Goal: Task Accomplishment & Management: Manage account settings

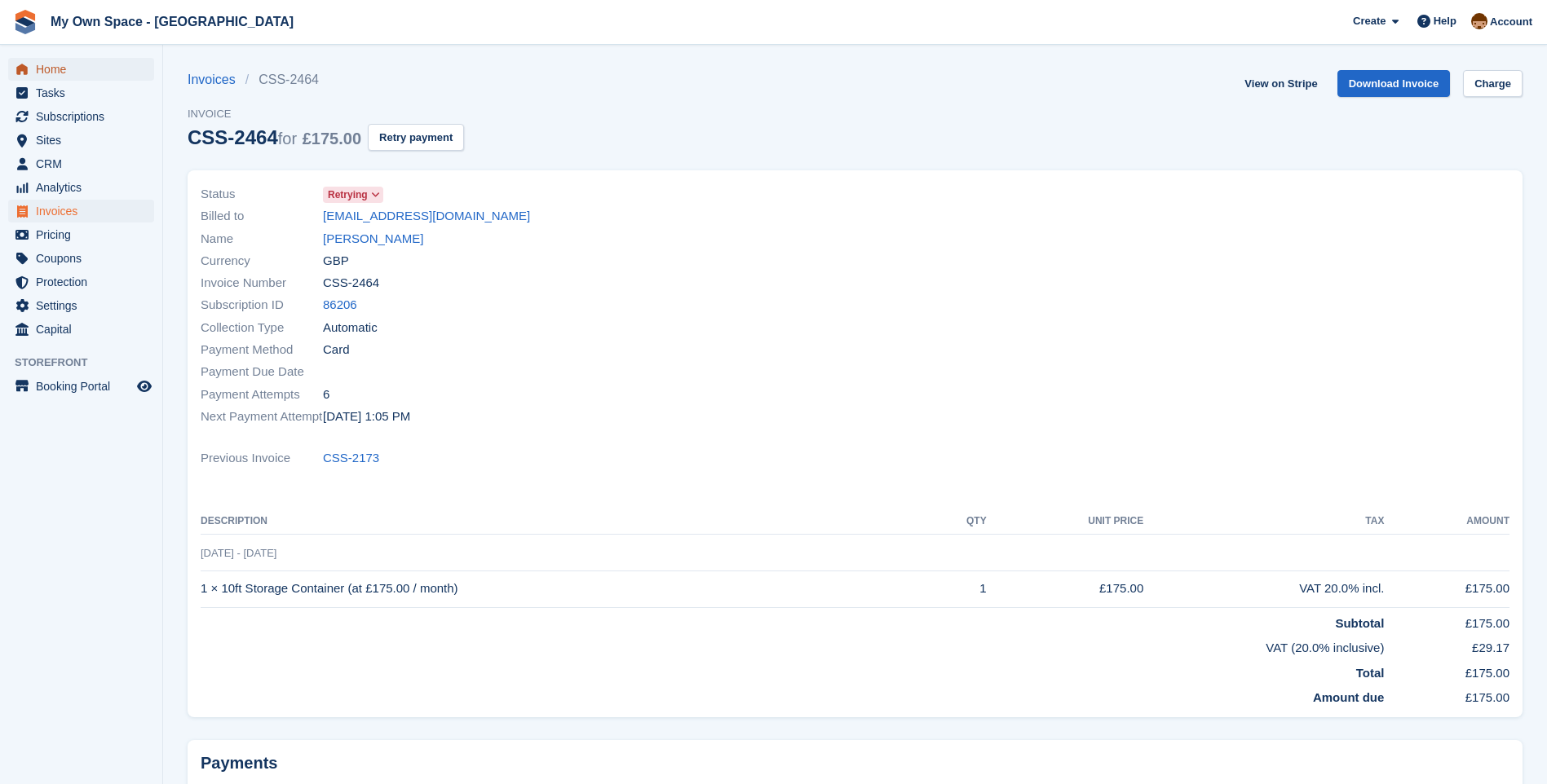
click at [63, 76] on span "Home" at bounding box center [85, 69] width 98 height 23
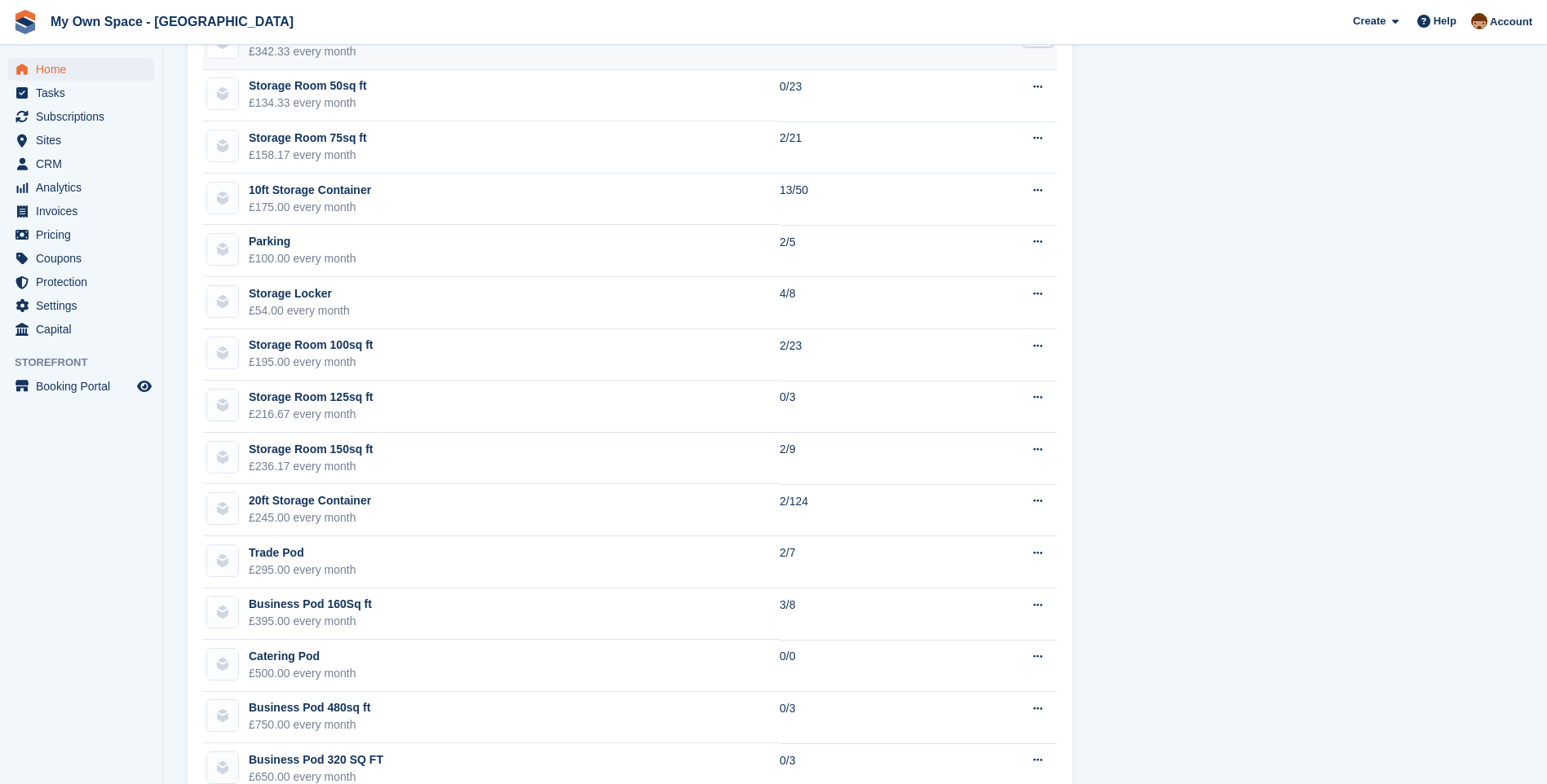
scroll to position [1270, 0]
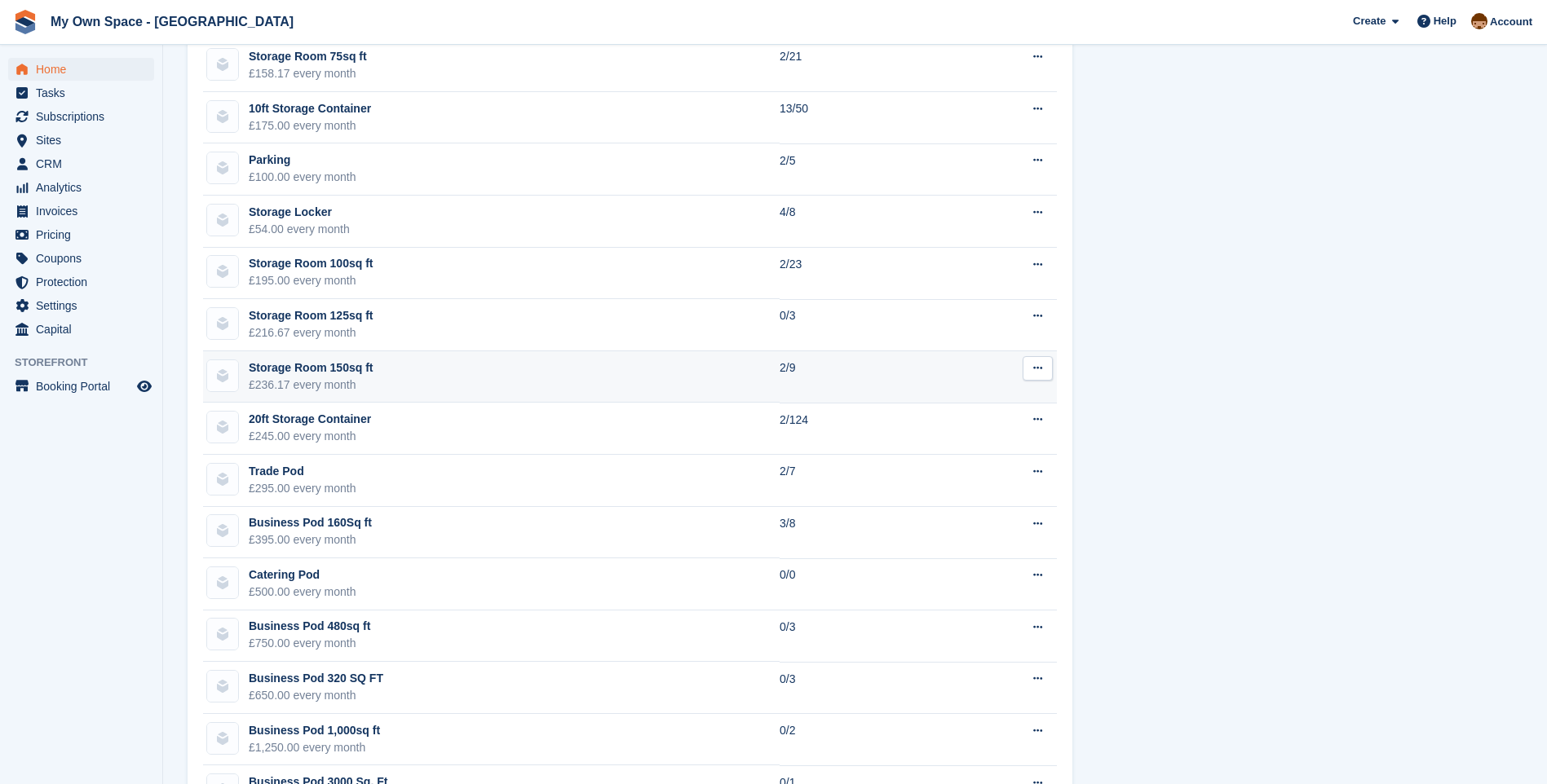
click at [404, 374] on td "Storage Room 150sq ft £236.17 every month" at bounding box center [491, 378] width 576 height 52
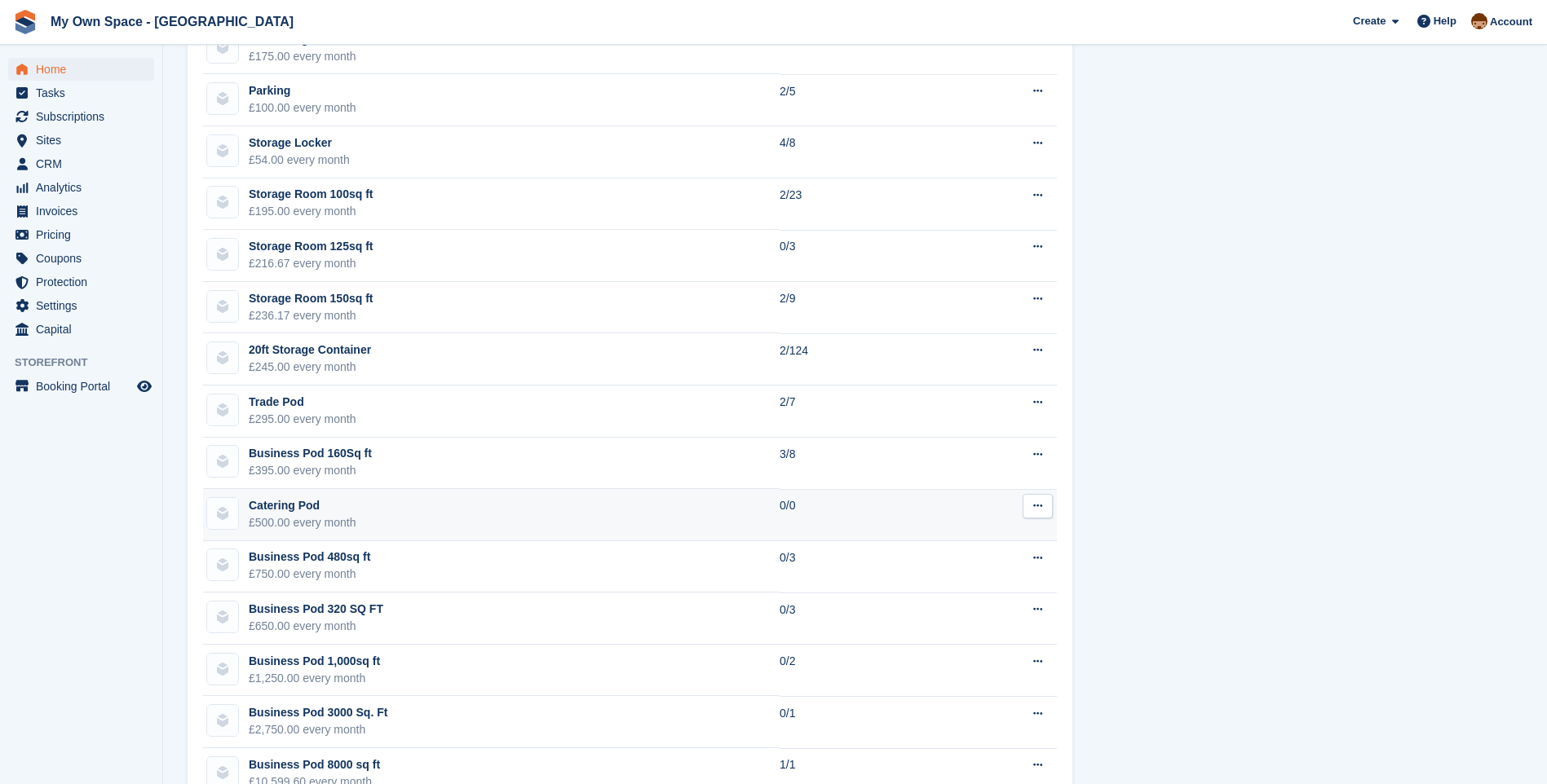
scroll to position [1312, 0]
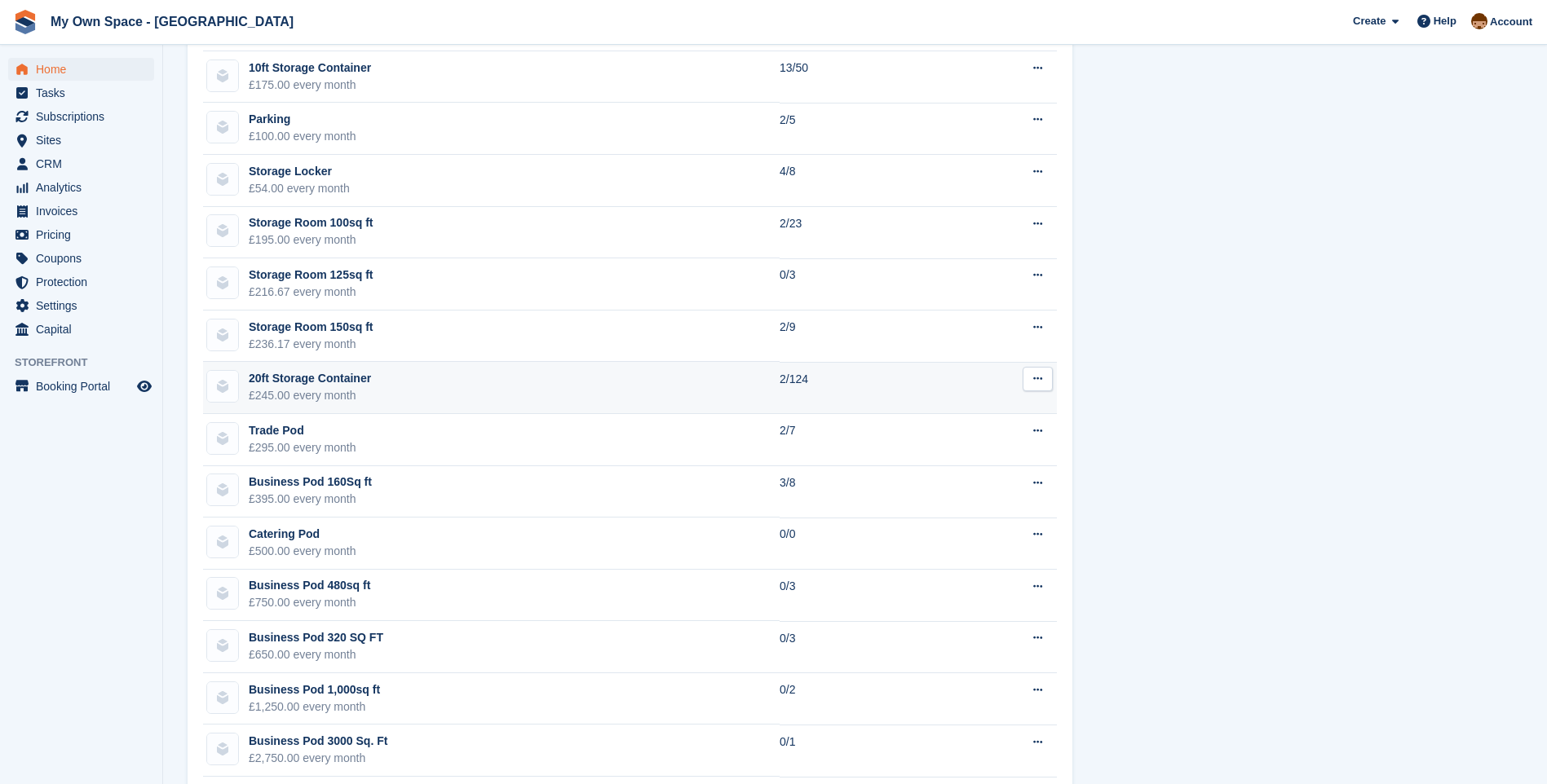
click at [1037, 382] on icon at bounding box center [1036, 379] width 9 height 11
click at [671, 392] on td "20ft Storage Container £245.00 every month" at bounding box center [491, 388] width 576 height 52
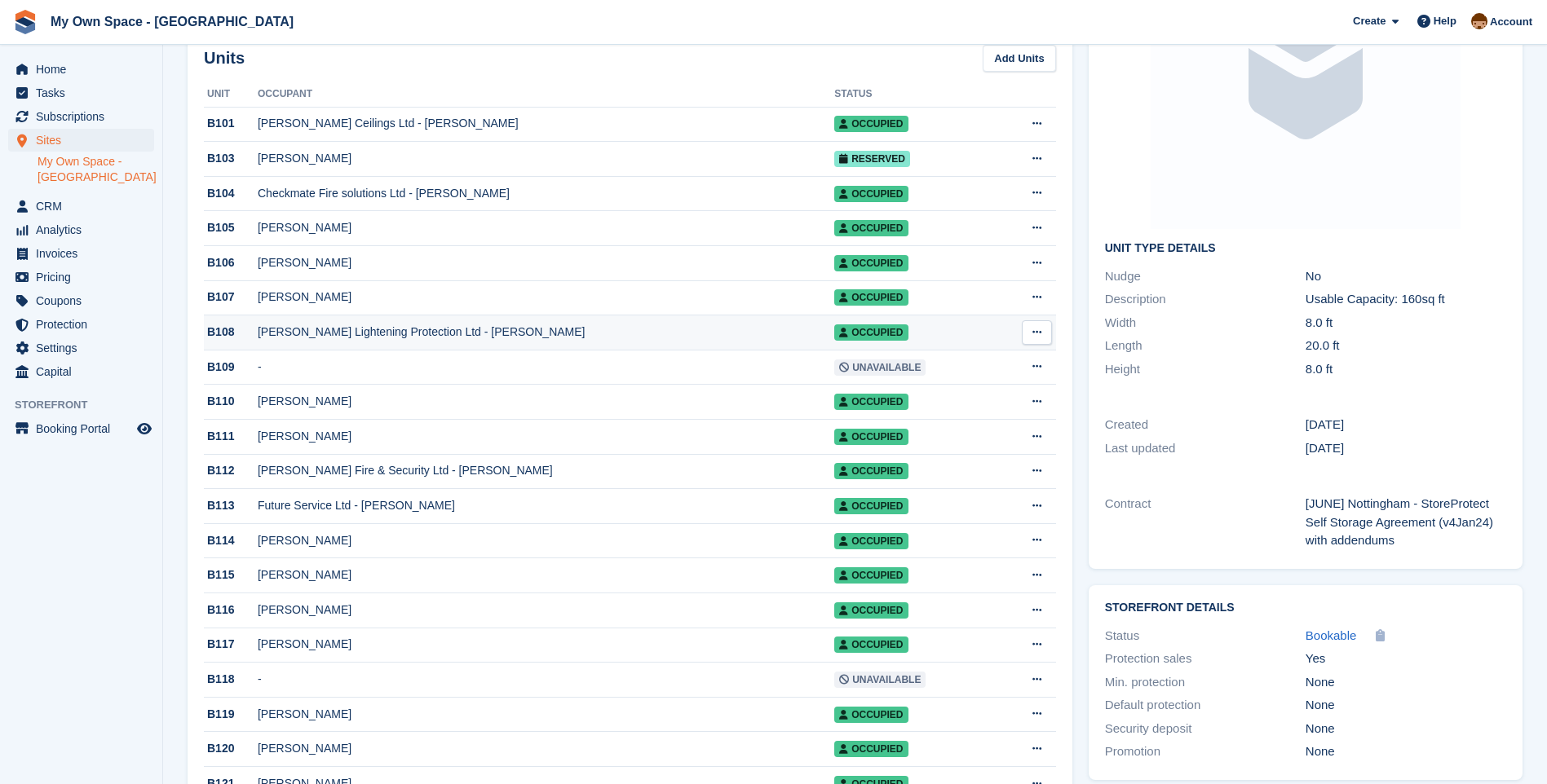
scroll to position [245, 0]
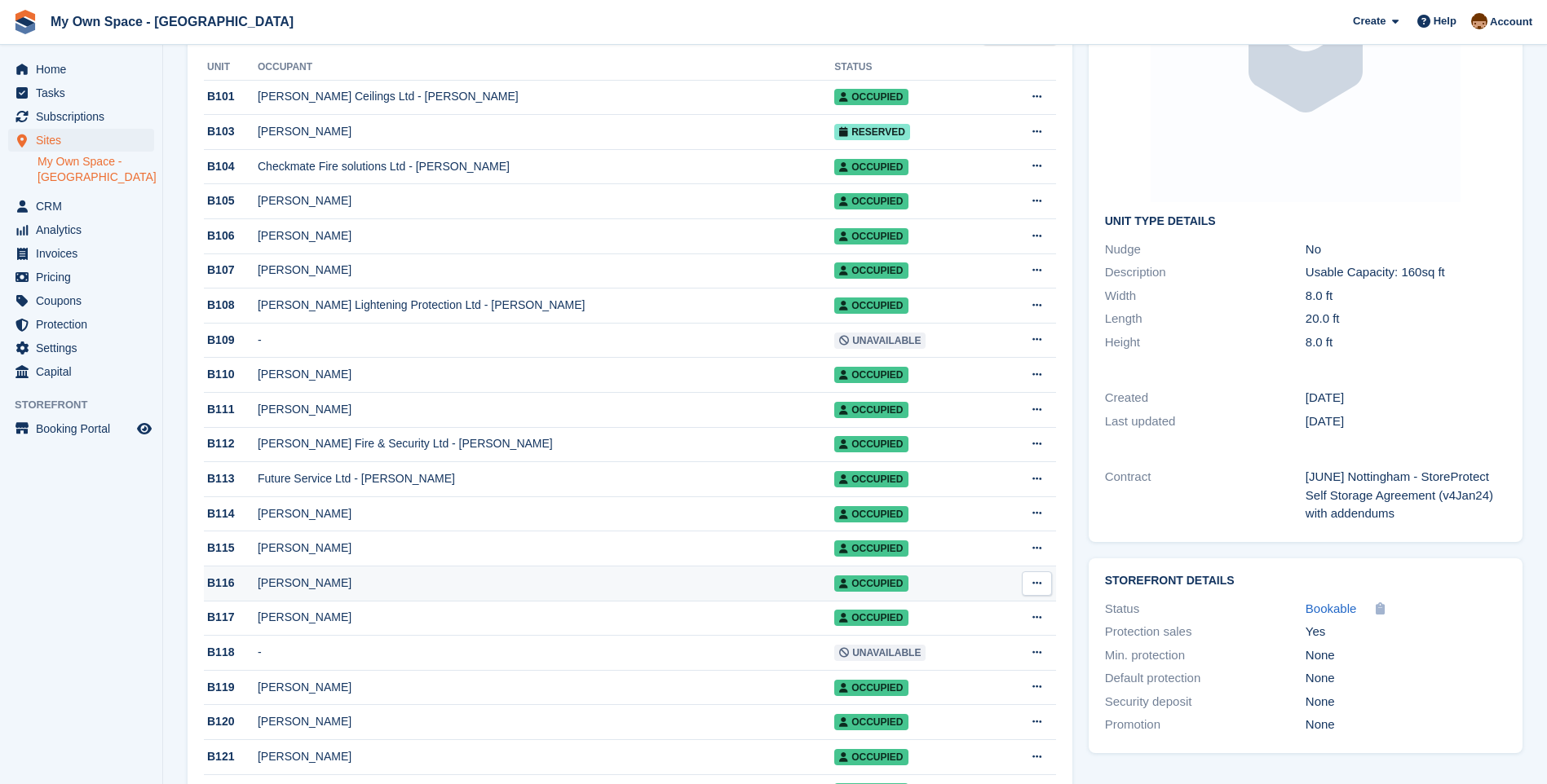
click at [289, 591] on div "Ian Bassey" at bounding box center [545, 584] width 576 height 17
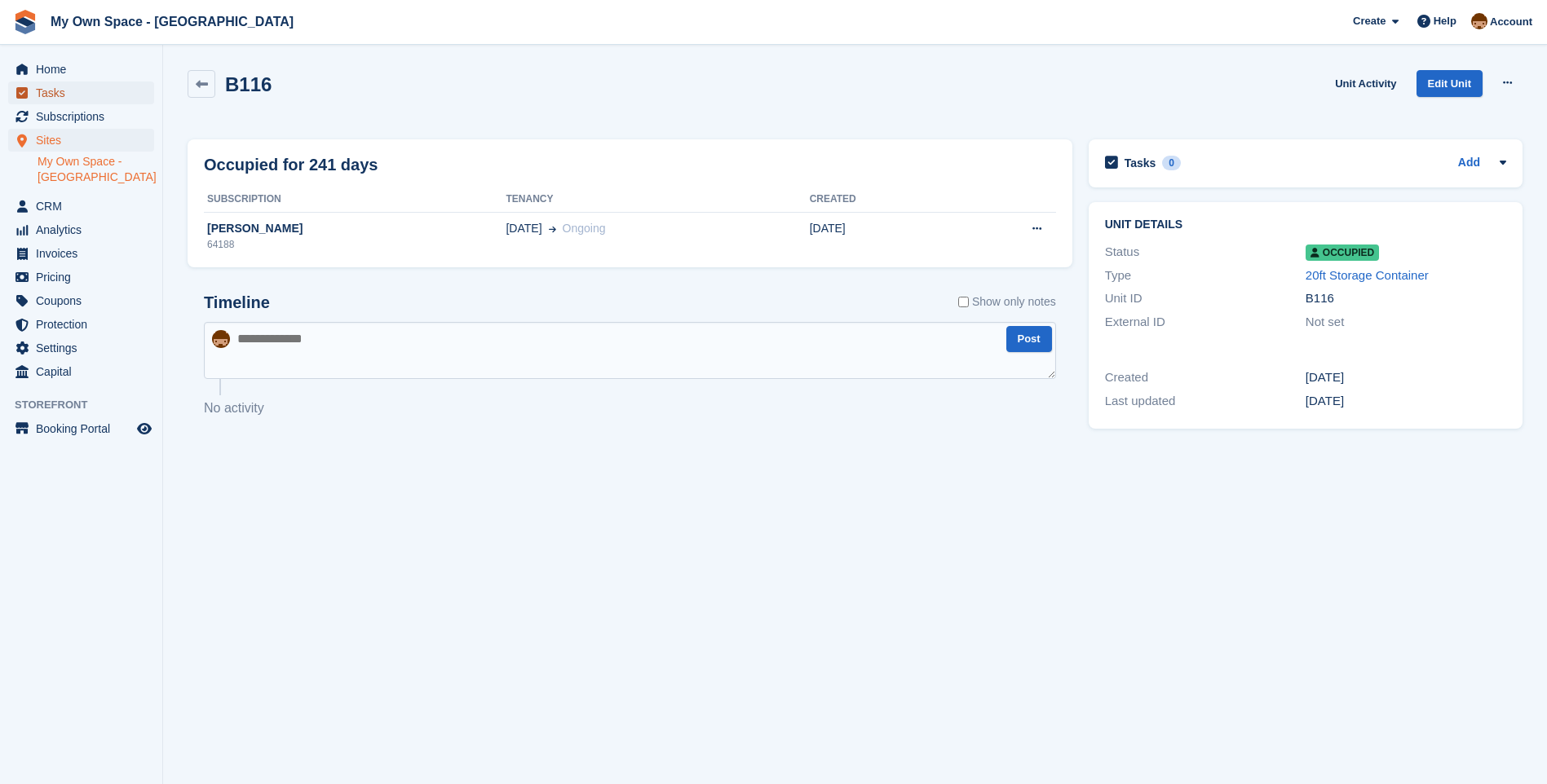
click at [55, 88] on span "Tasks" at bounding box center [85, 93] width 98 height 23
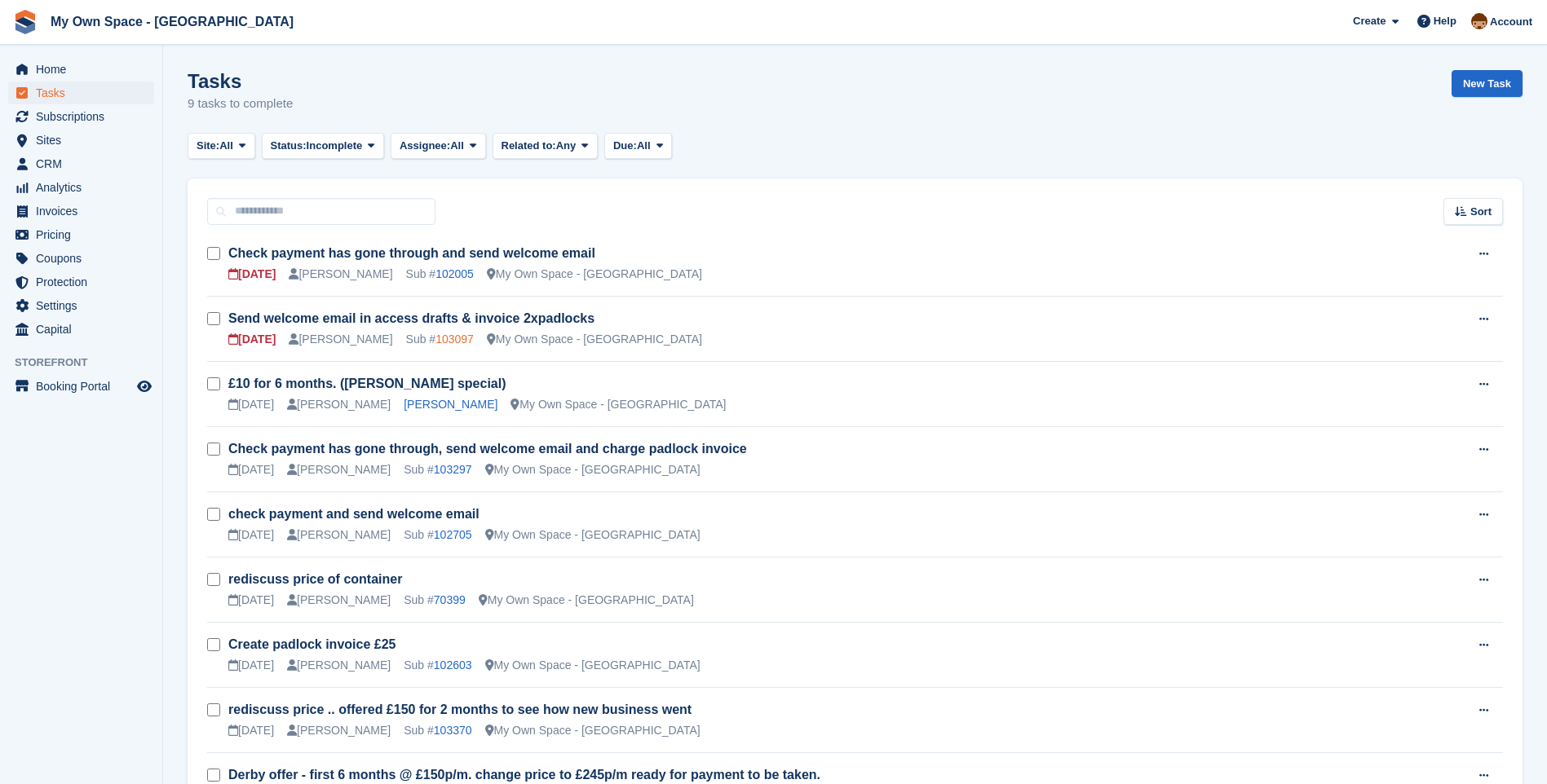
click at [435, 341] on link "103097" at bounding box center [455, 339] width 39 height 13
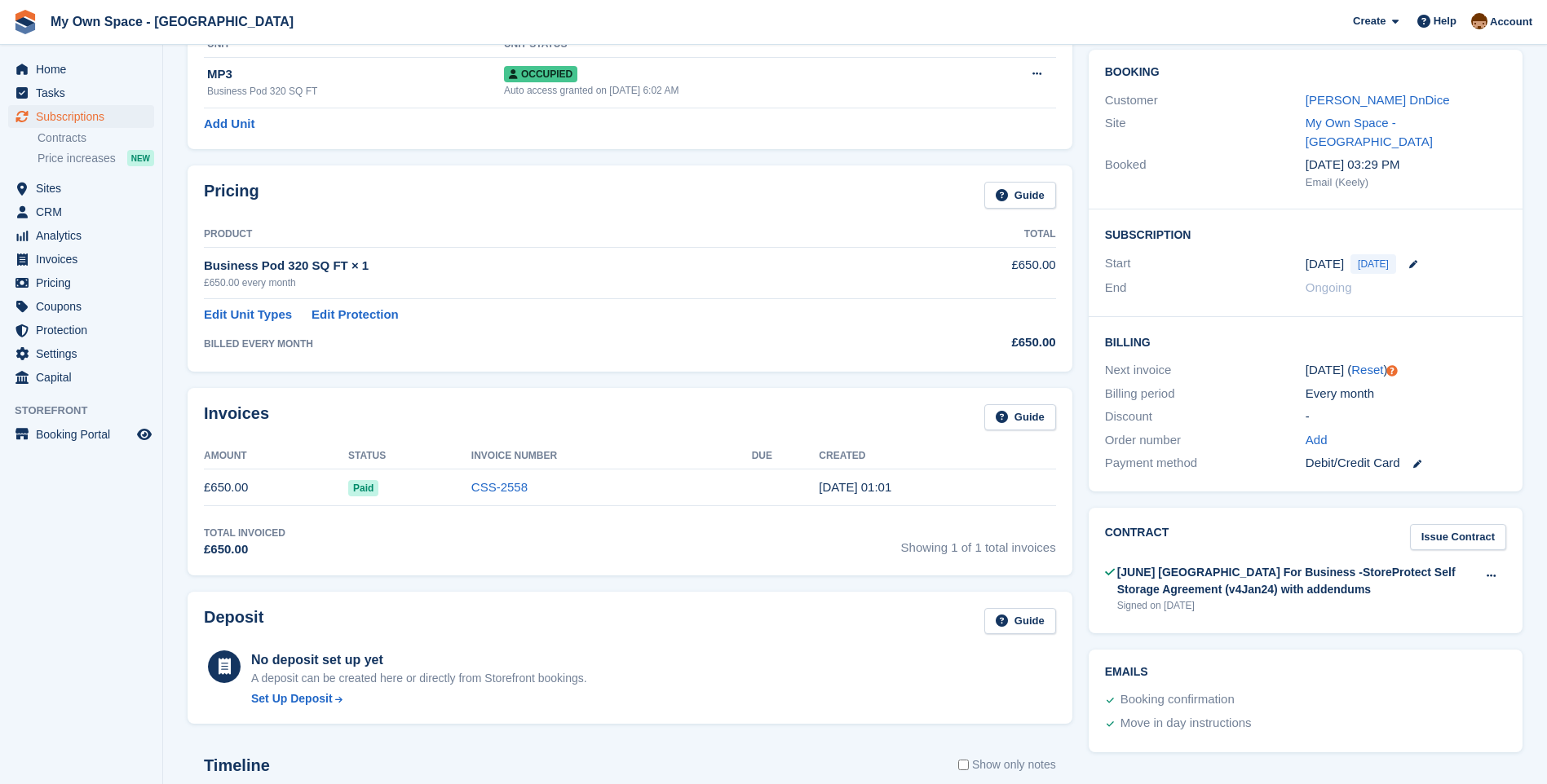
scroll to position [163, 0]
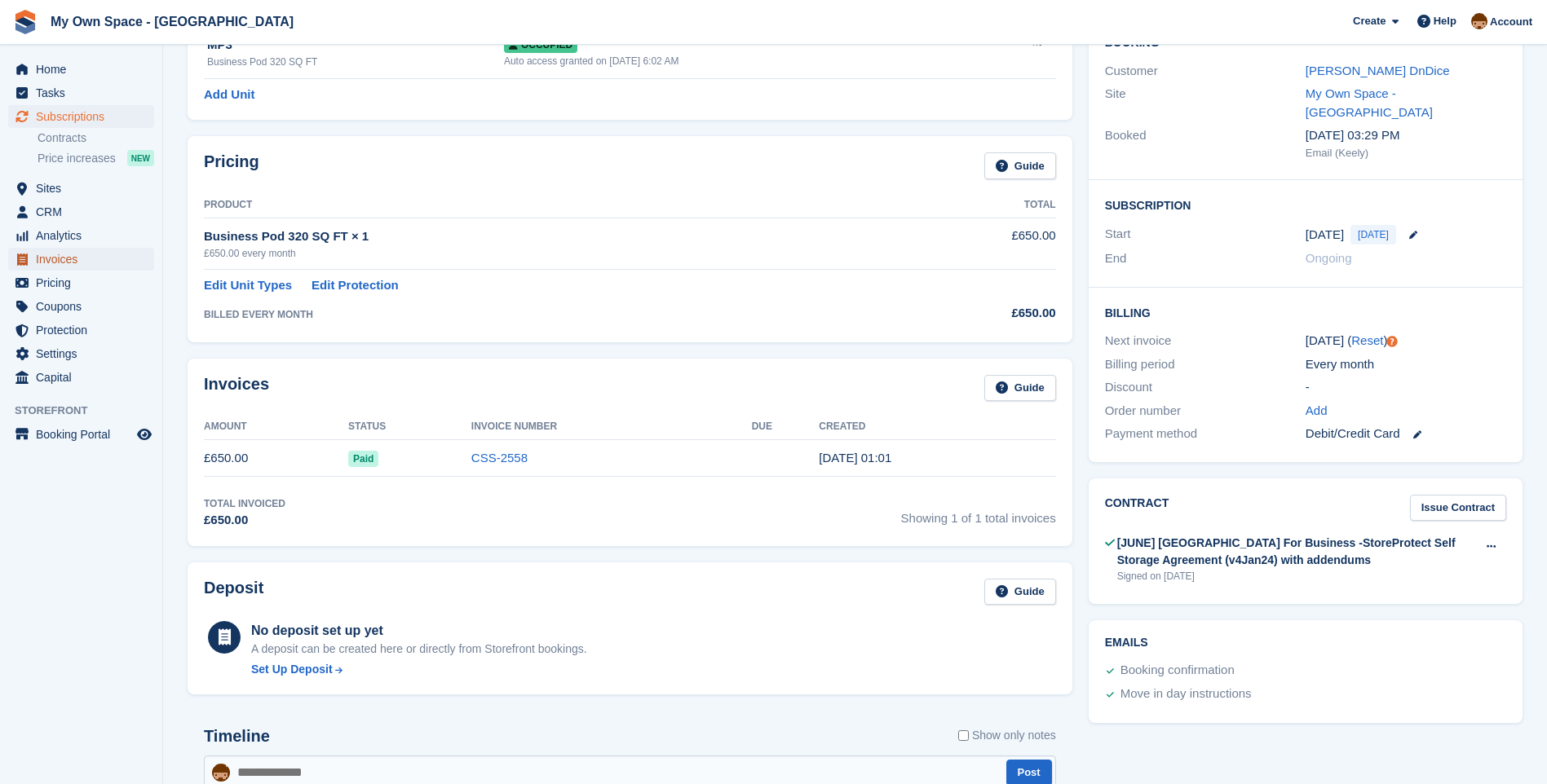
click at [71, 257] on span "Invoices" at bounding box center [85, 259] width 98 height 23
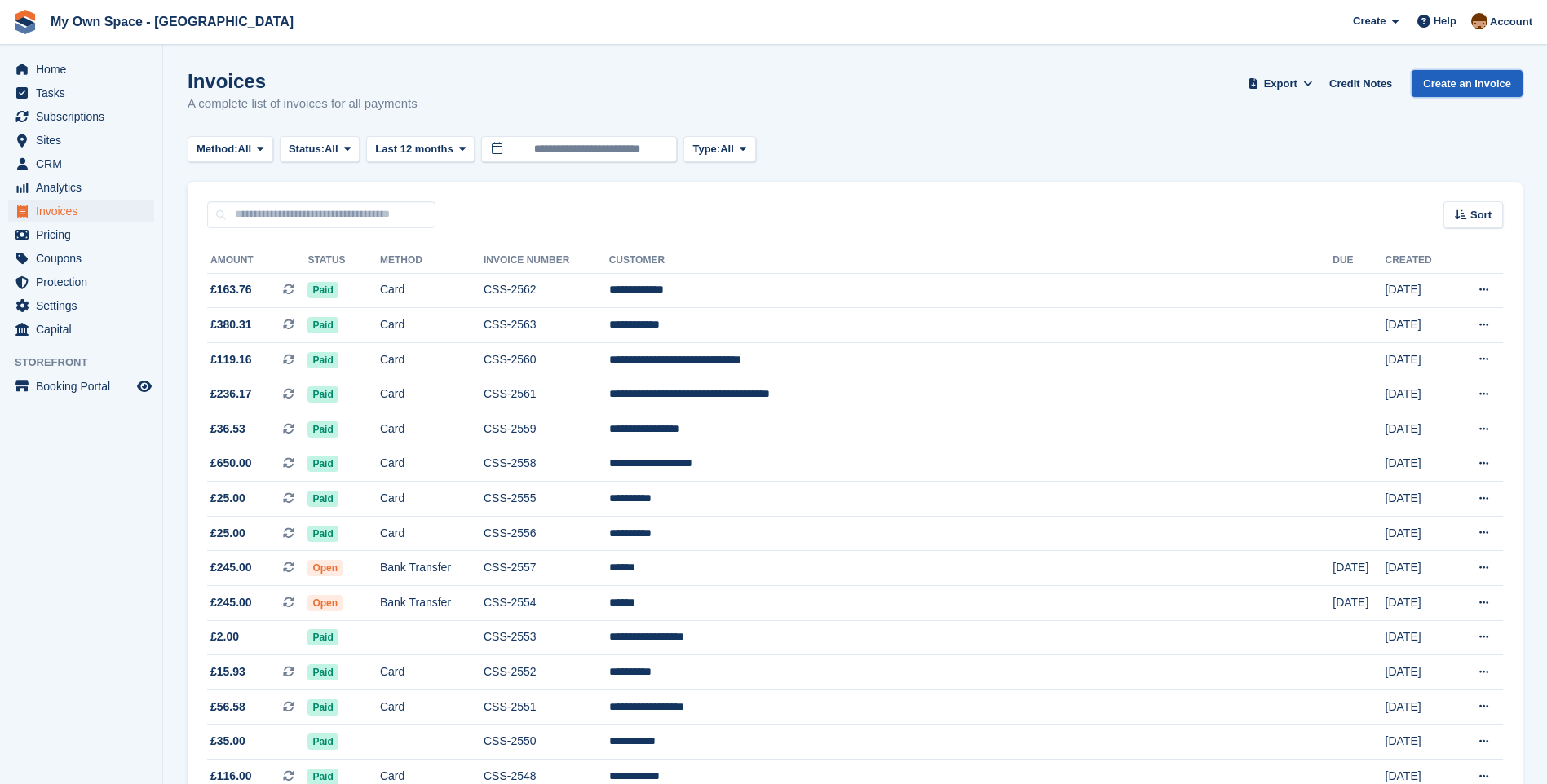
click at [1467, 86] on link "Create an Invoice" at bounding box center [1466, 84] width 111 height 27
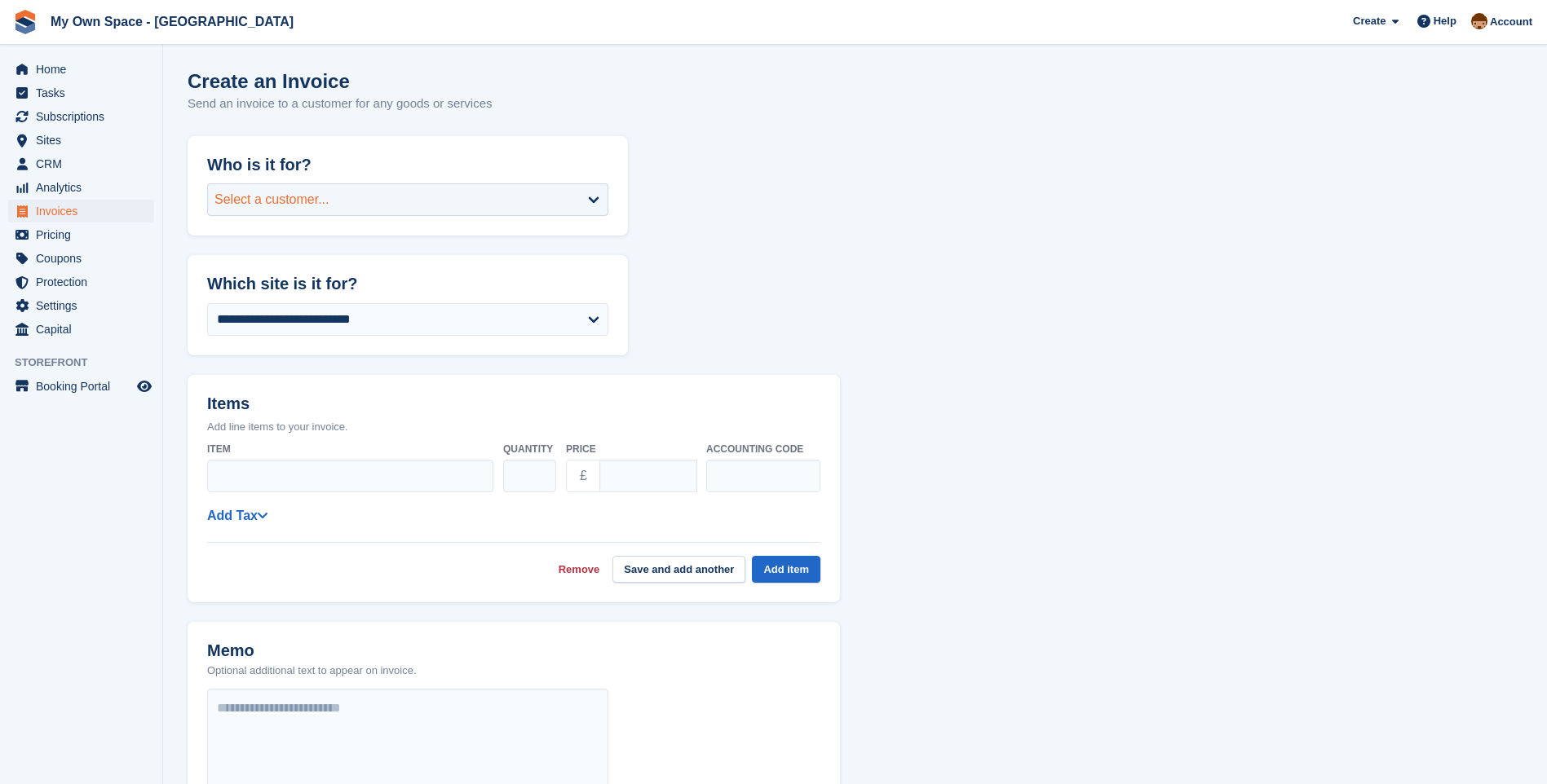
click at [244, 191] on div "Select a customer..." at bounding box center [272, 199] width 115 height 19
click at [235, 252] on input "select-one" at bounding box center [407, 251] width 380 height 24
type input "*****"
click at [286, 279] on div "Grady Lawless DnDice ( grady @dndice.co.uk)" at bounding box center [407, 290] width 400 height 39
select select "******"
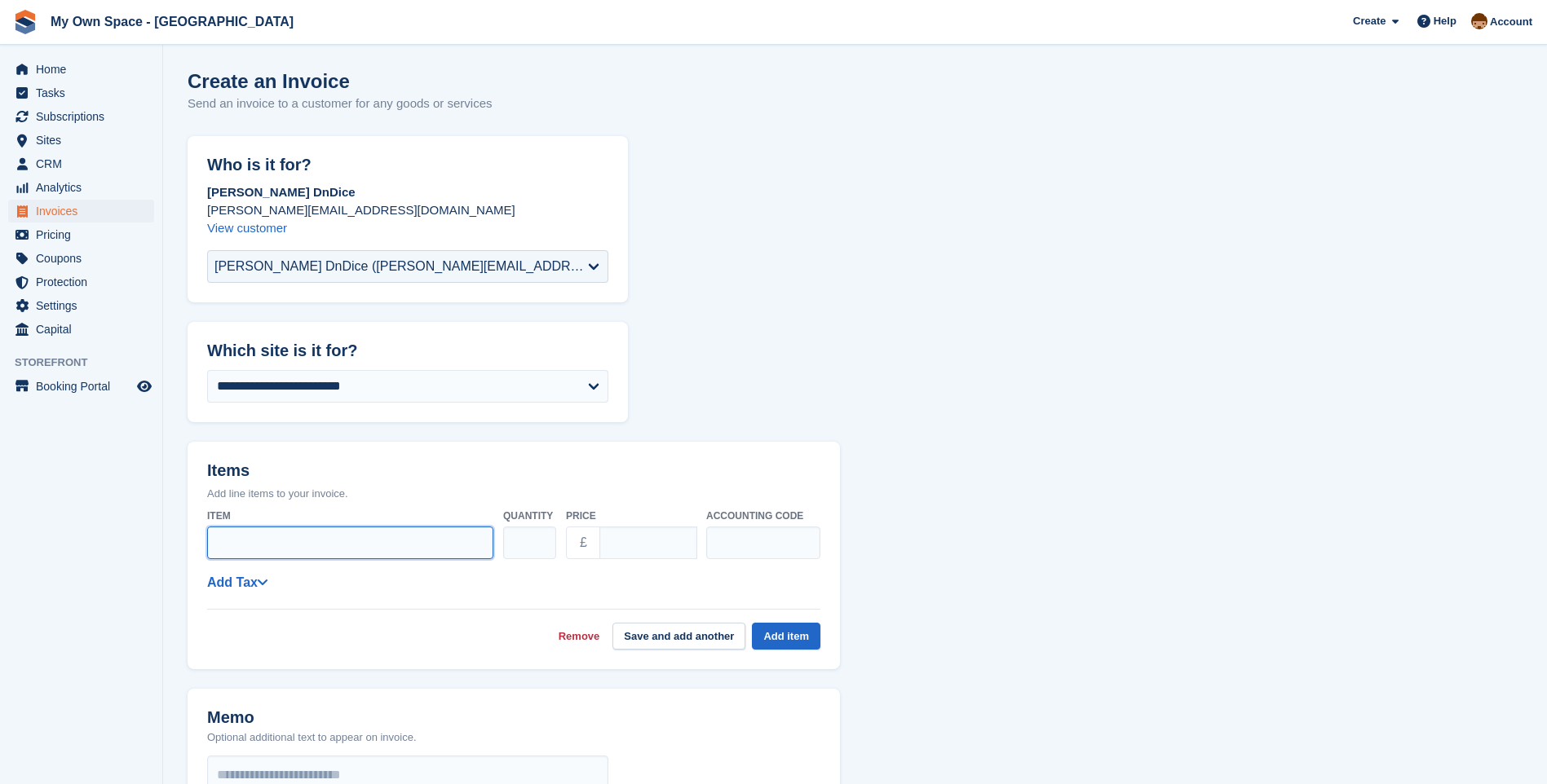
click at [265, 534] on input "Item" at bounding box center [350, 543] width 286 height 33
type input "*******"
type input "*"
click at [539, 536] on input "*" at bounding box center [529, 543] width 53 height 33
click at [632, 543] on input "****" at bounding box center [648, 543] width 98 height 33
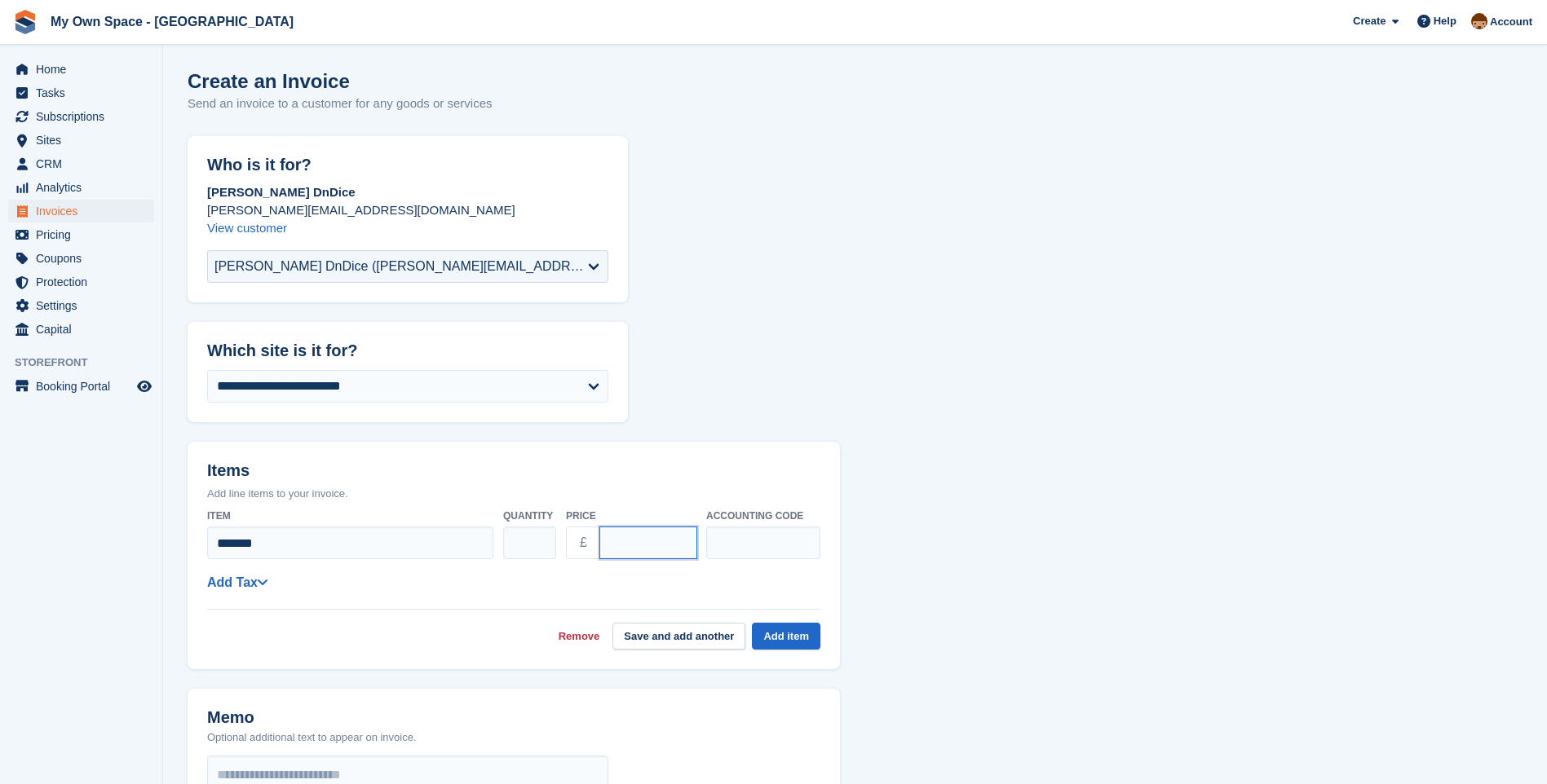
type input "*"
type input "*****"
click at [592, 593] on div "**********" at bounding box center [513, 575] width 613 height 147
click at [241, 581] on link "Add Tax" at bounding box center [237, 583] width 61 height 13
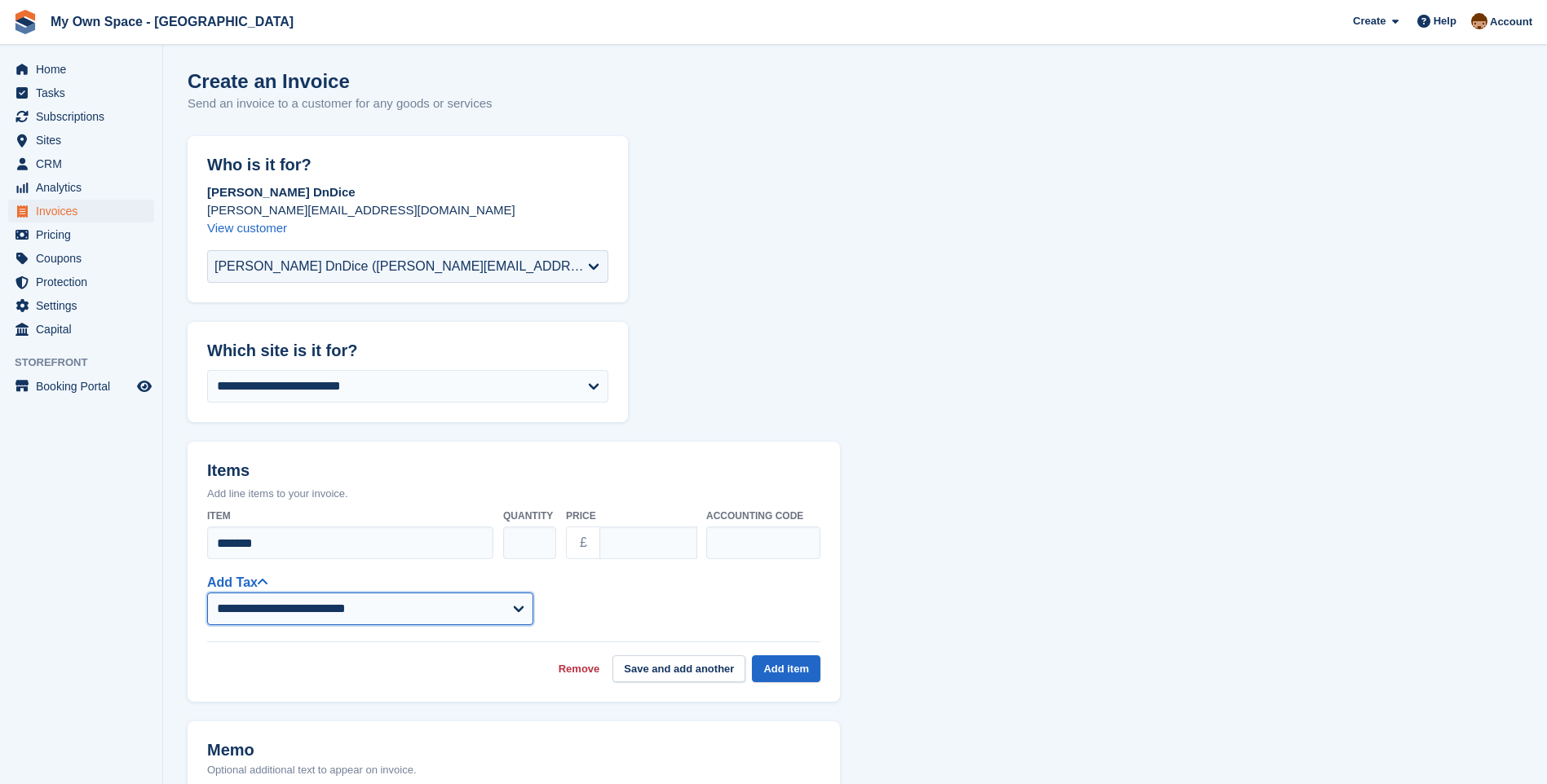
click at [238, 612] on select "**********" at bounding box center [370, 609] width 327 height 33
select select "****"
click at [207, 592] on select "**********" at bounding box center [370, 609] width 327 height 33
click at [791, 661] on button "Add item" at bounding box center [785, 668] width 68 height 27
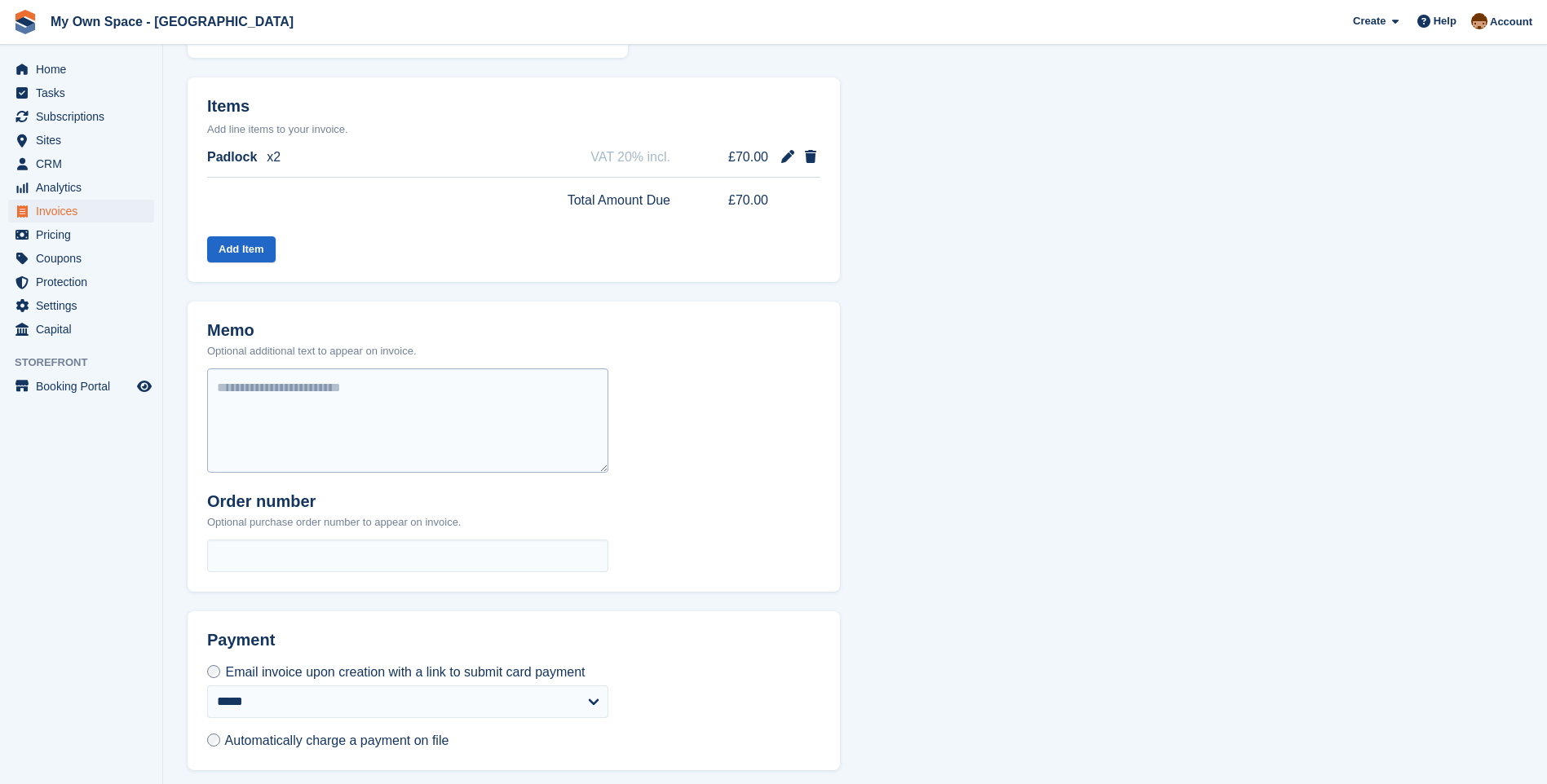
scroll to position [427, 0]
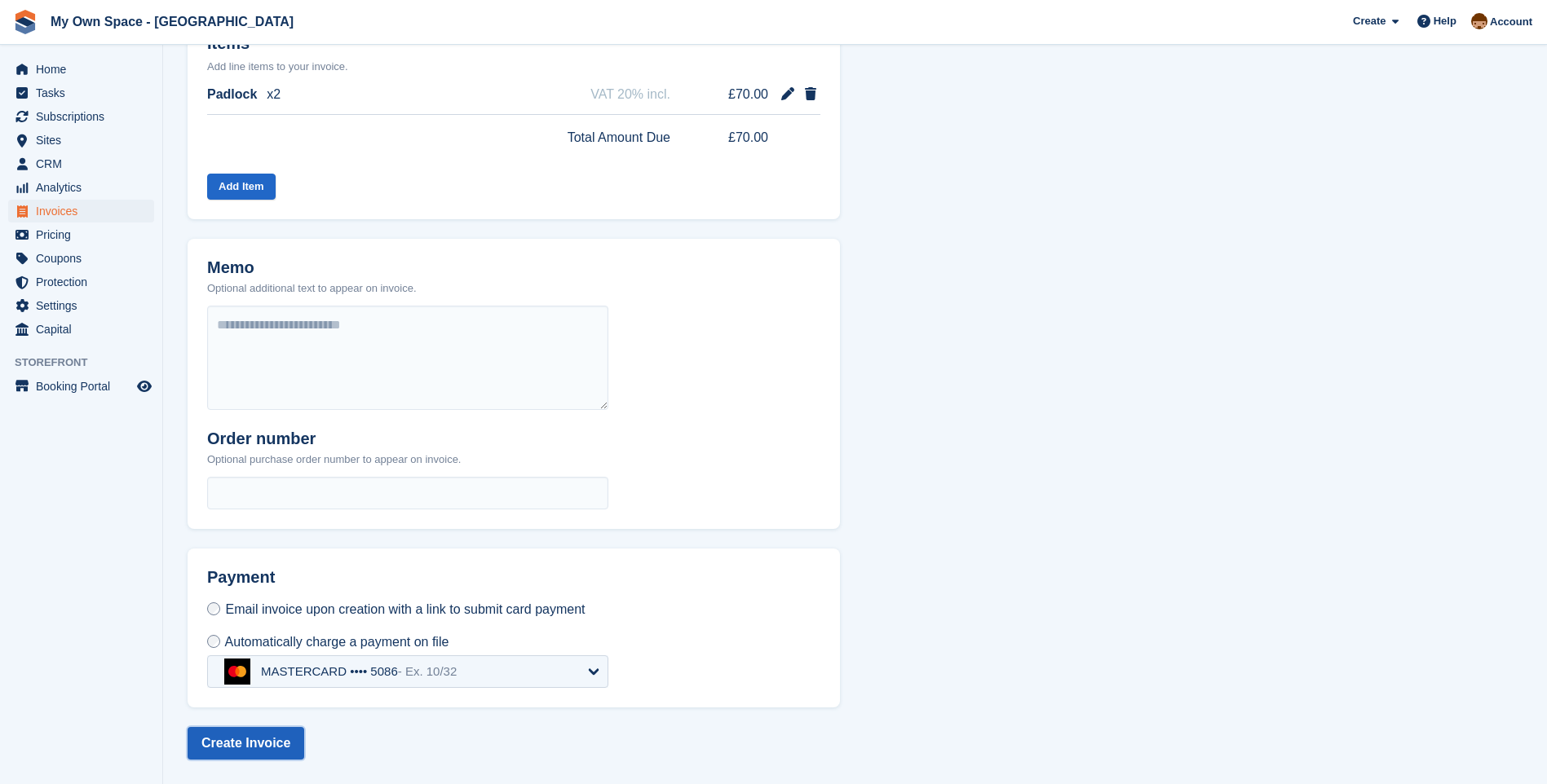
click at [246, 745] on button "Create Invoice" at bounding box center [246, 744] width 117 height 33
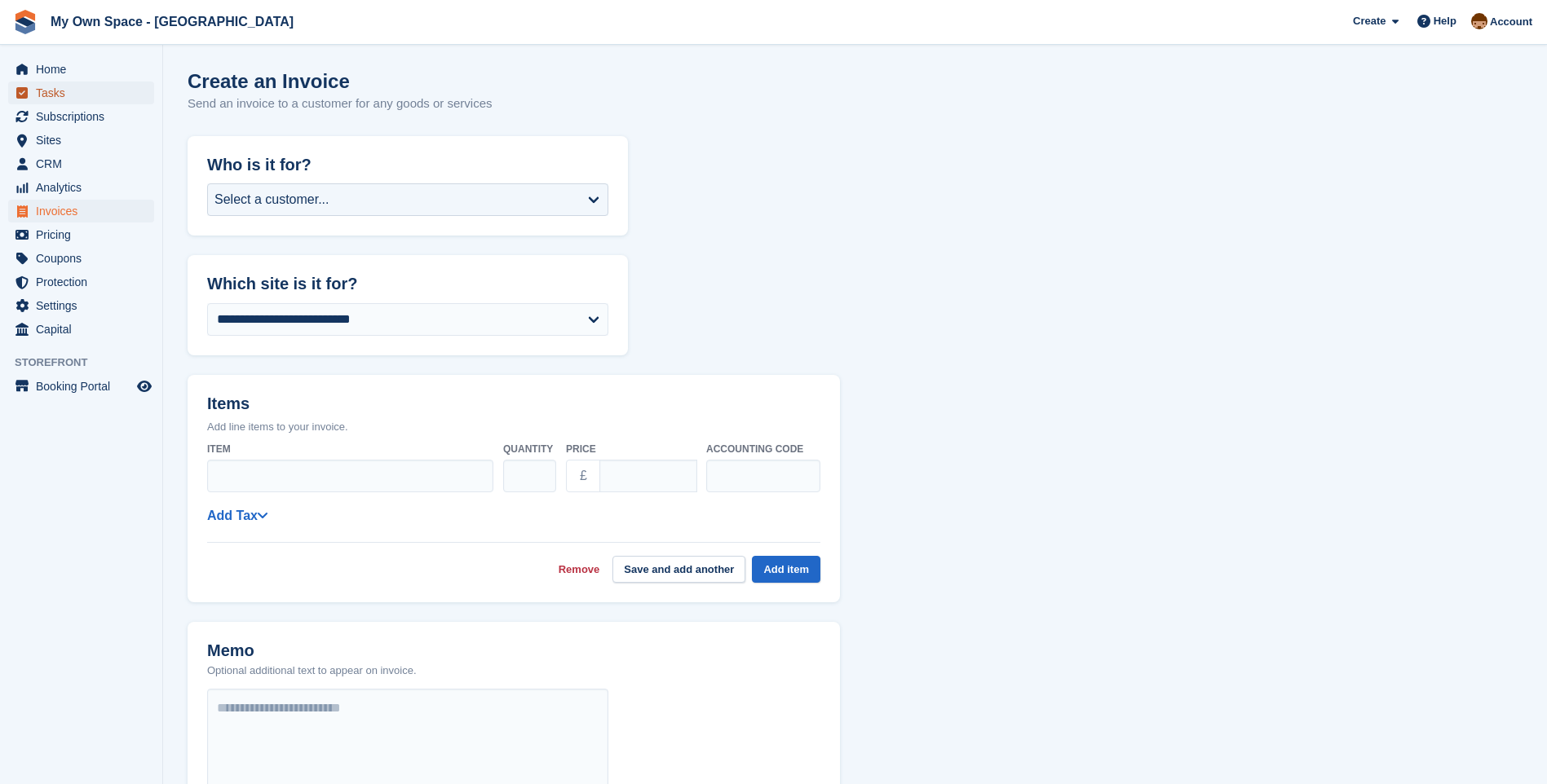
click at [53, 91] on span "Tasks" at bounding box center [85, 93] width 98 height 23
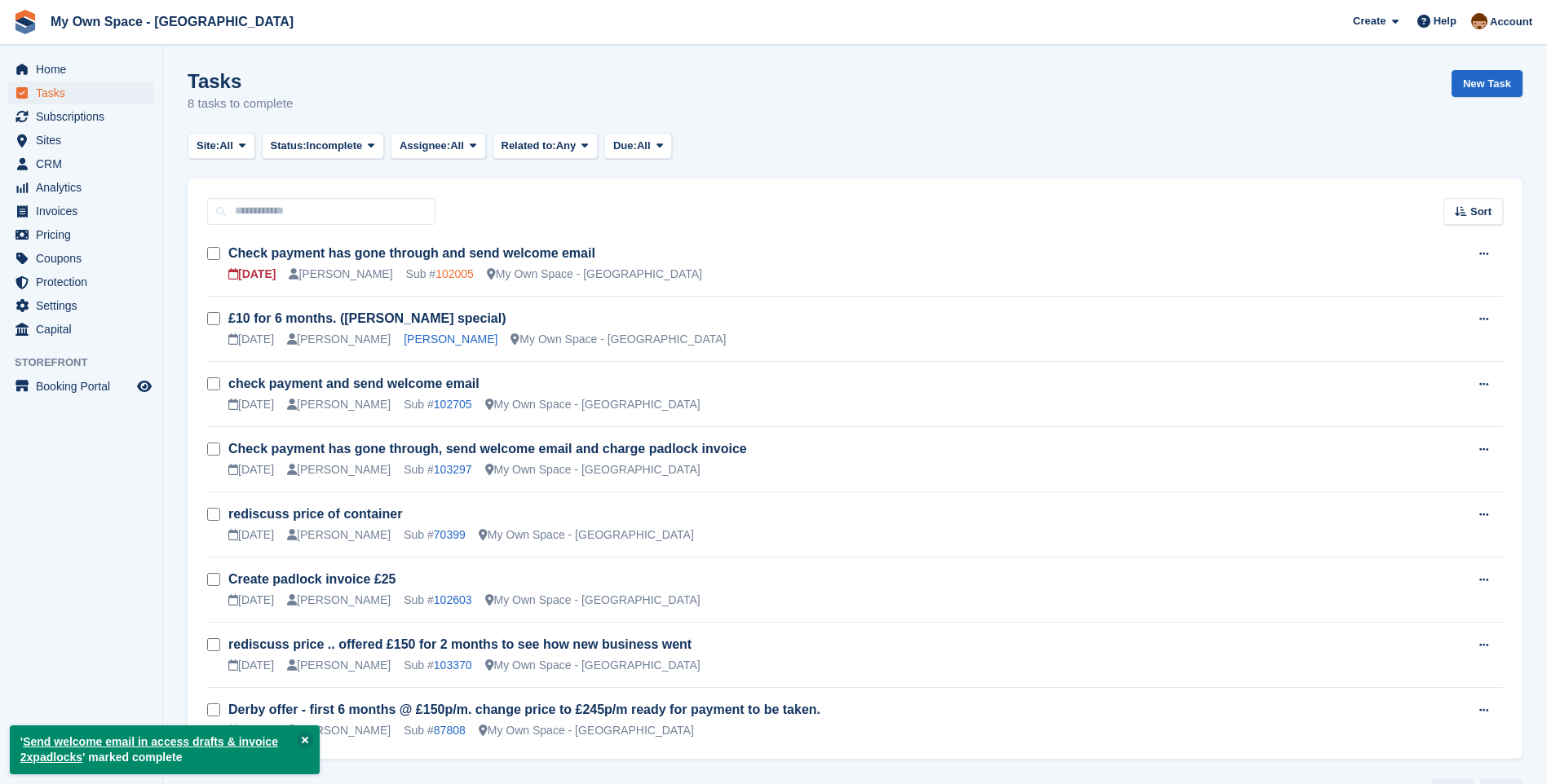
click at [435, 275] on link "102005" at bounding box center [455, 274] width 39 height 13
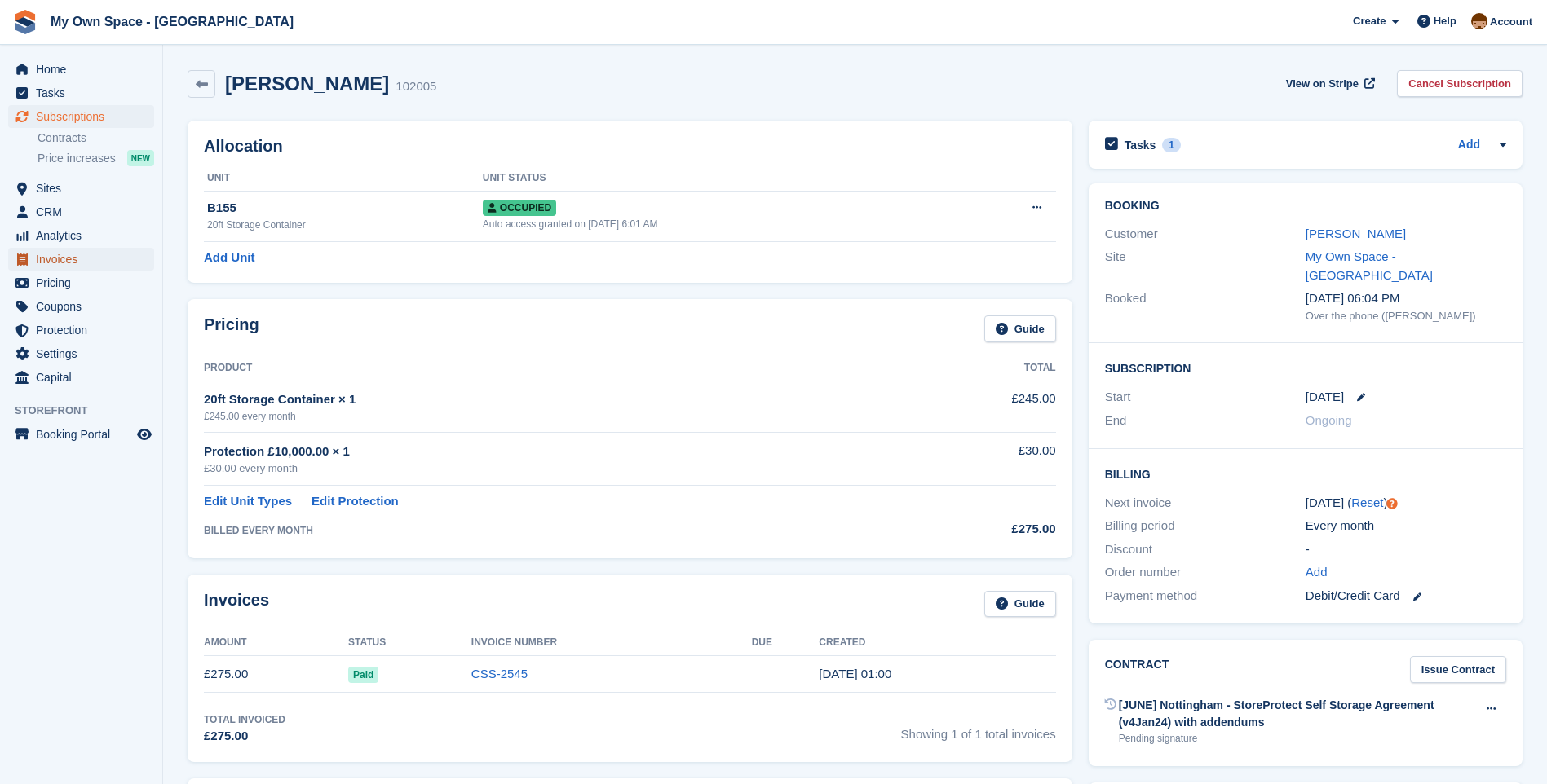
click at [73, 264] on span "Invoices" at bounding box center [85, 259] width 98 height 23
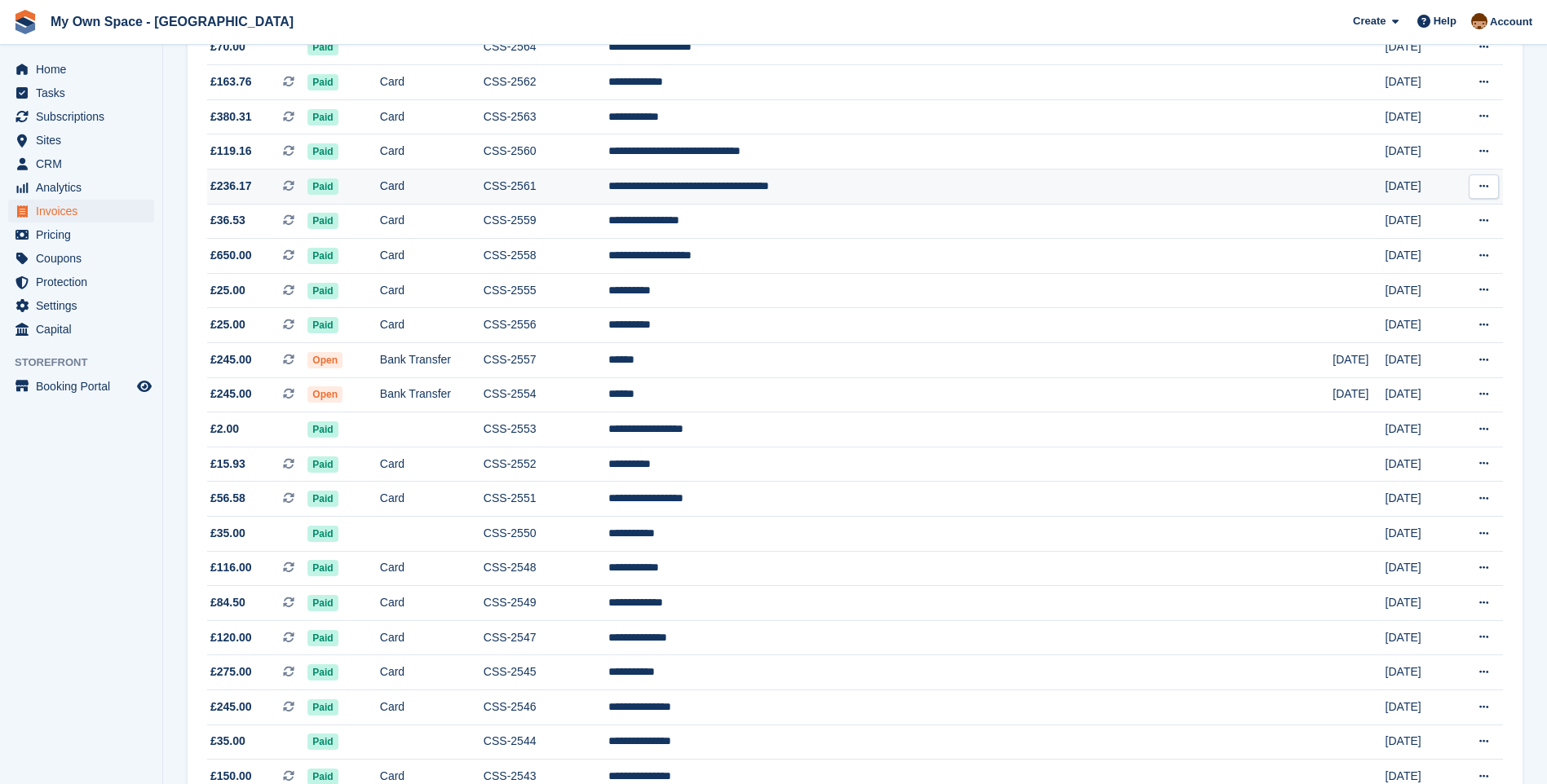
scroll to position [245, 0]
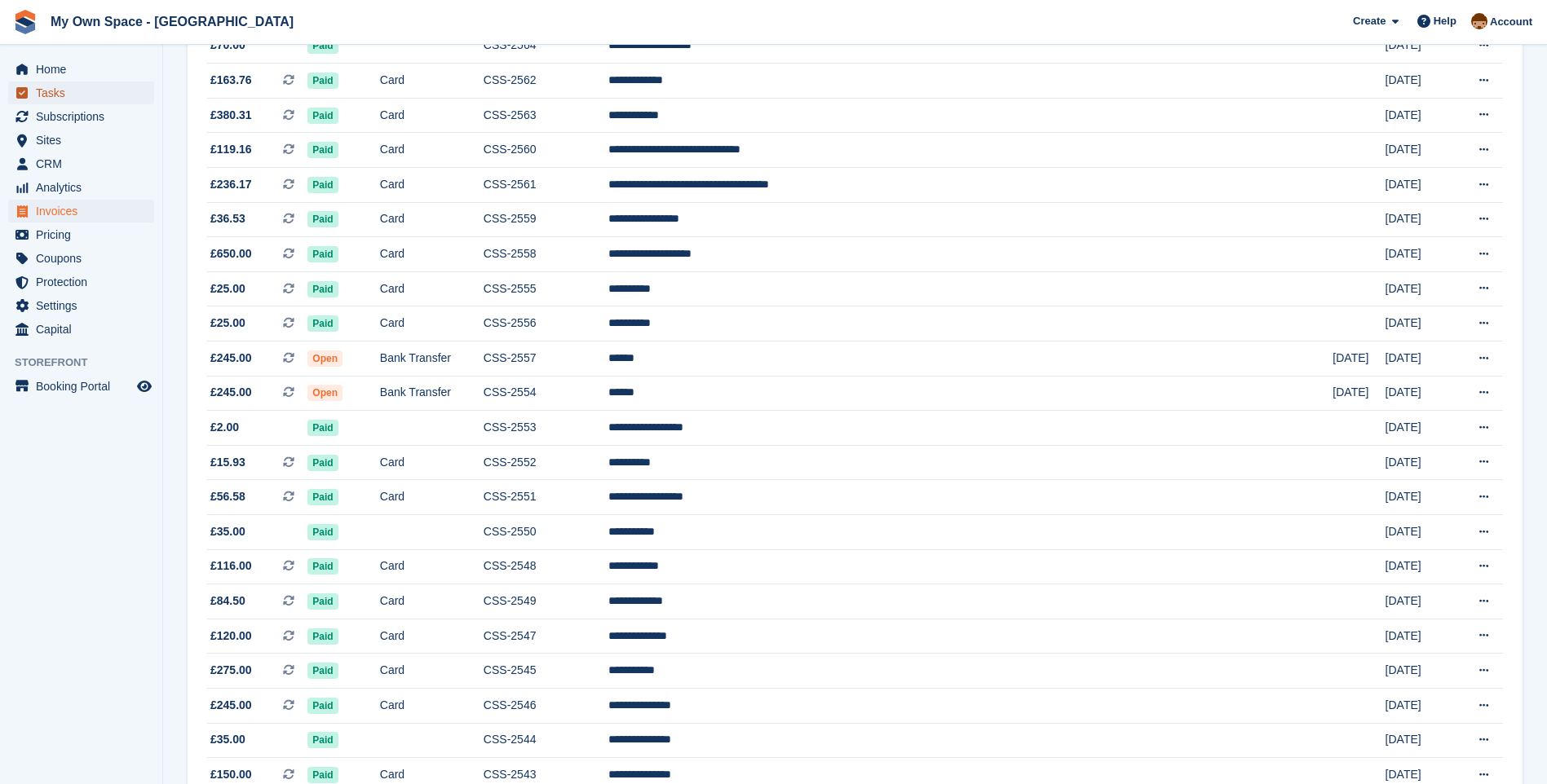
click at [66, 99] on span "Tasks" at bounding box center [85, 93] width 98 height 23
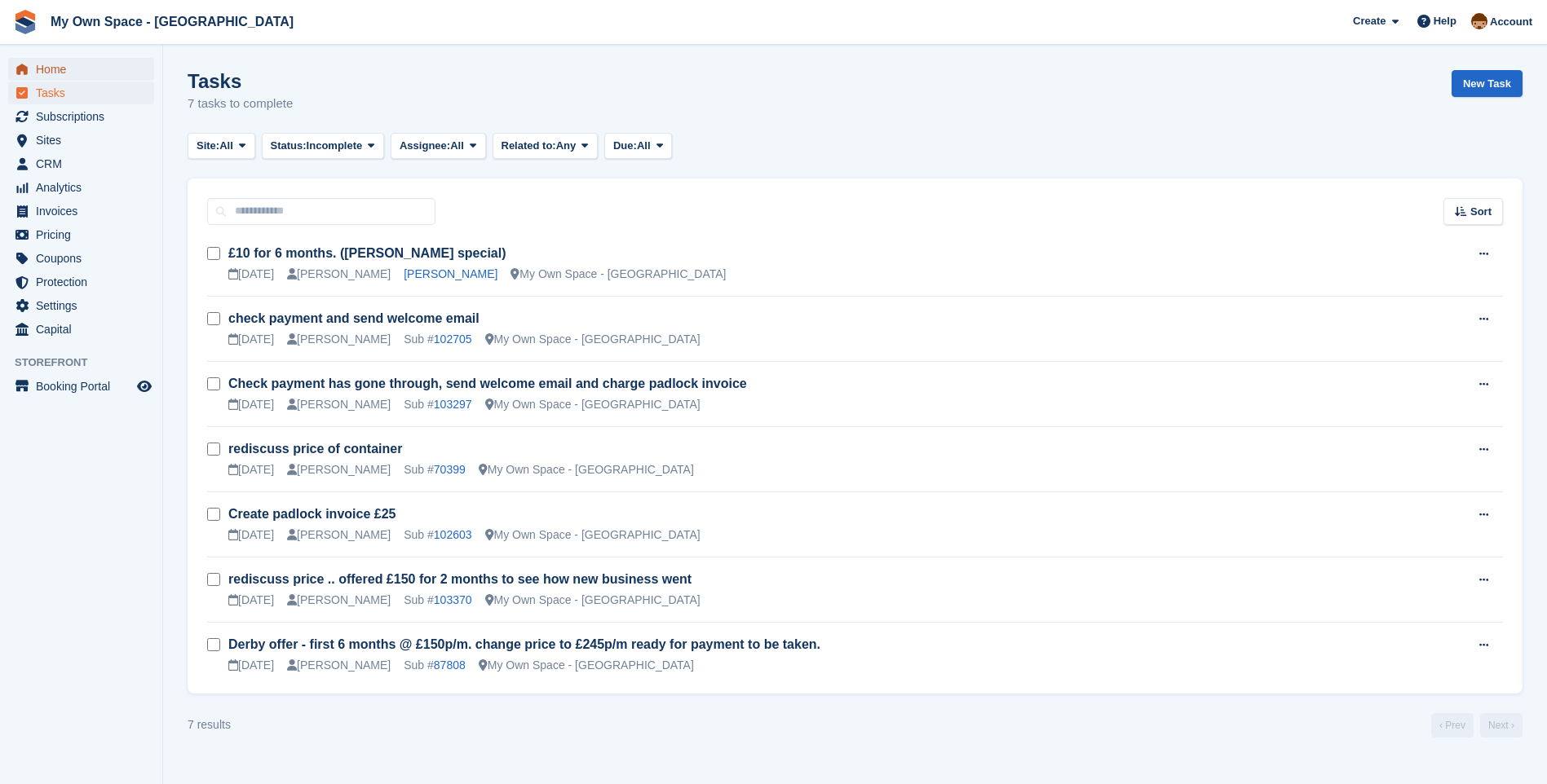
click at [61, 63] on span "Home" at bounding box center [85, 69] width 98 height 23
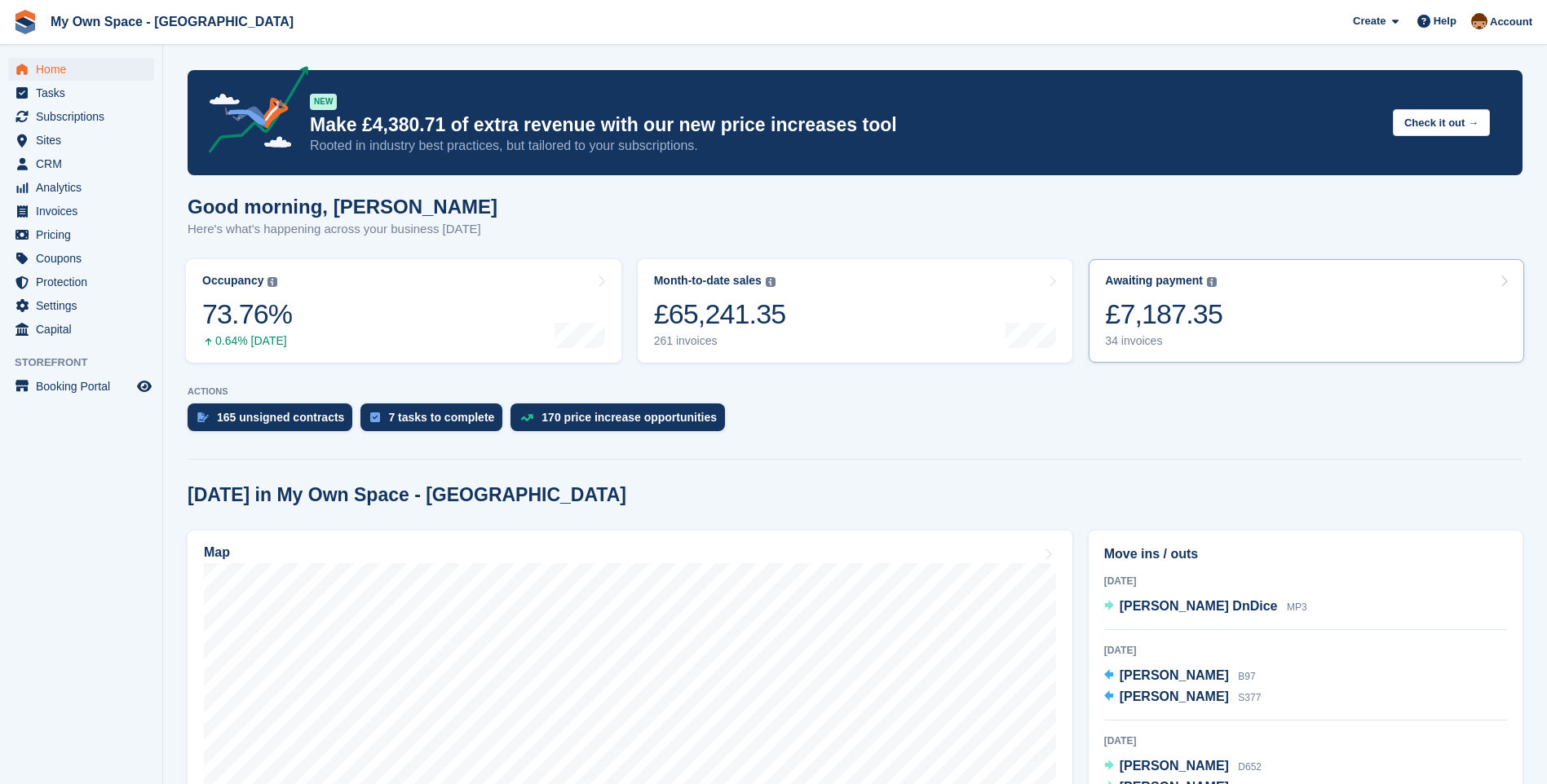
click at [1125, 344] on div "34 invoices" at bounding box center [1164, 341] width 118 height 13
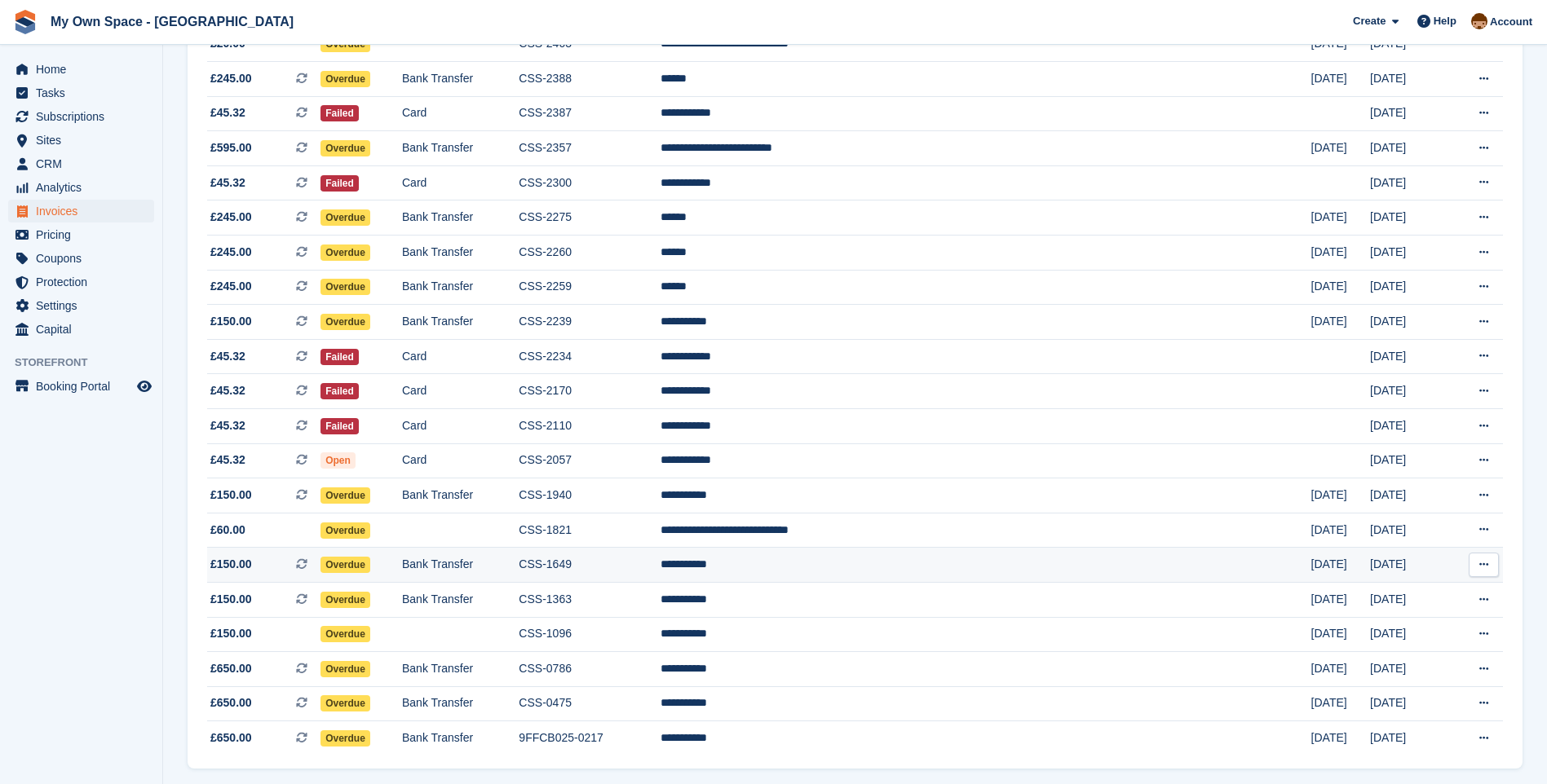
scroll to position [669, 0]
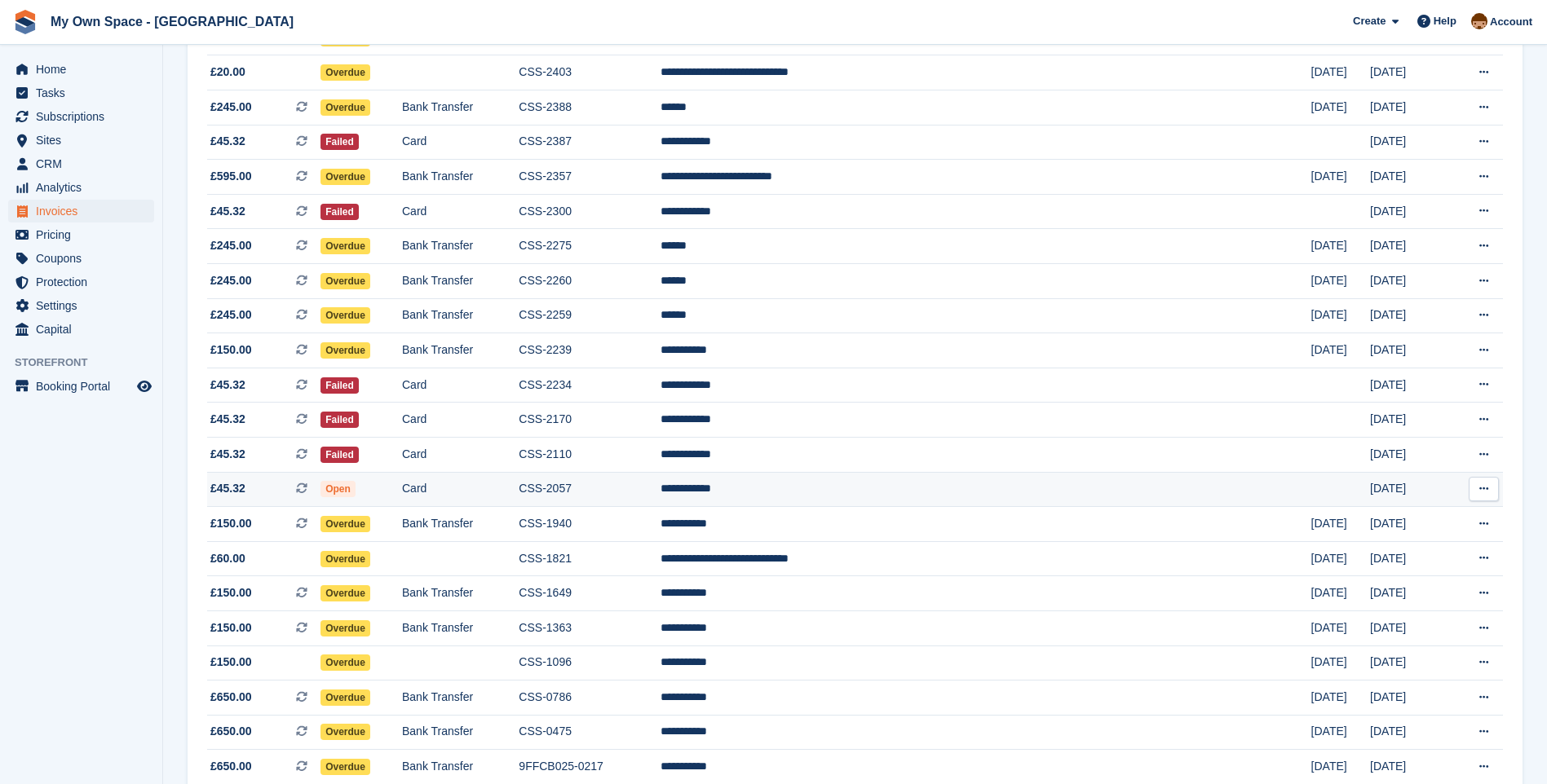
click at [660, 488] on td "CSS-2057" at bounding box center [589, 489] width 141 height 35
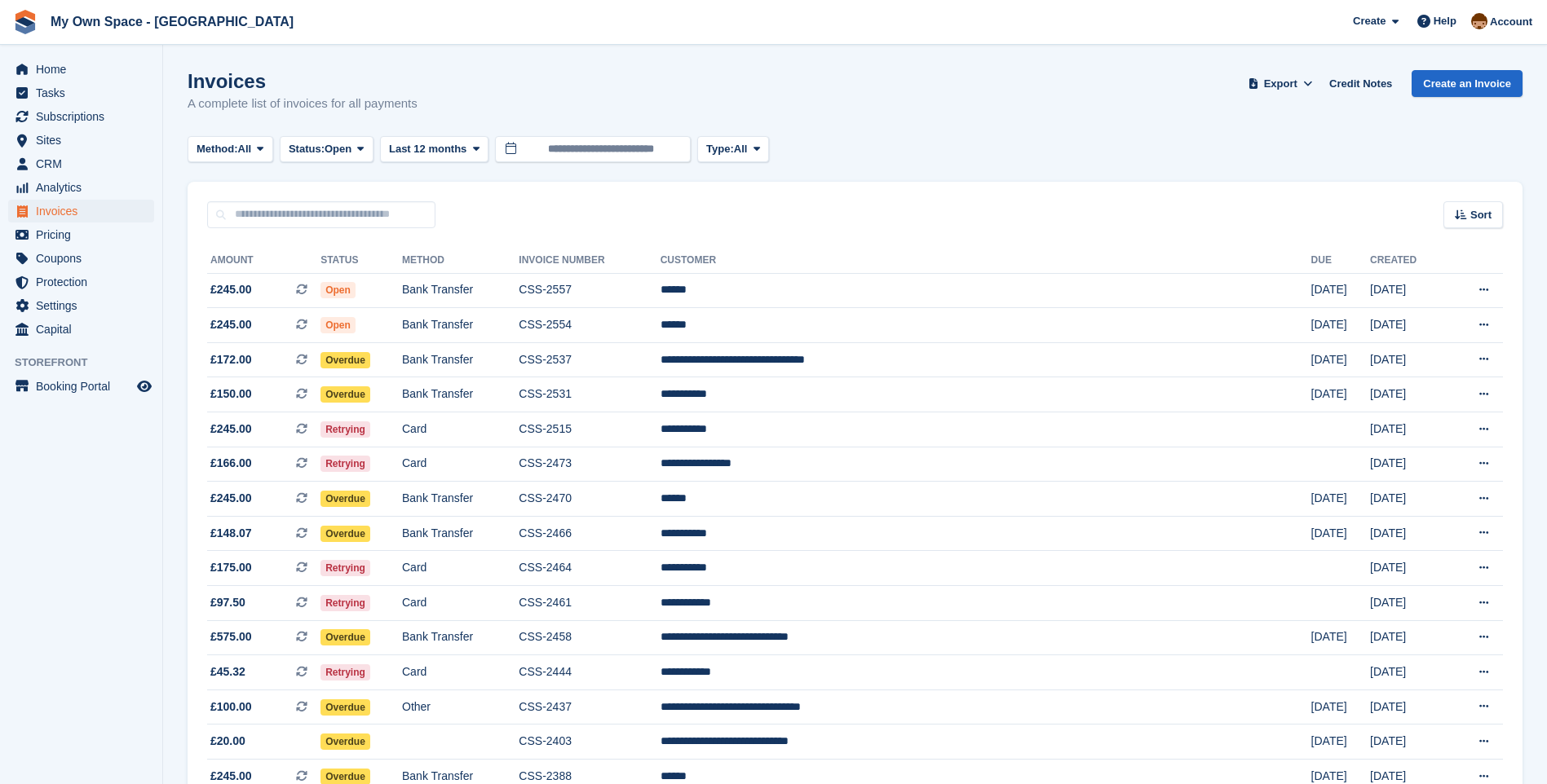
scroll to position [669, 0]
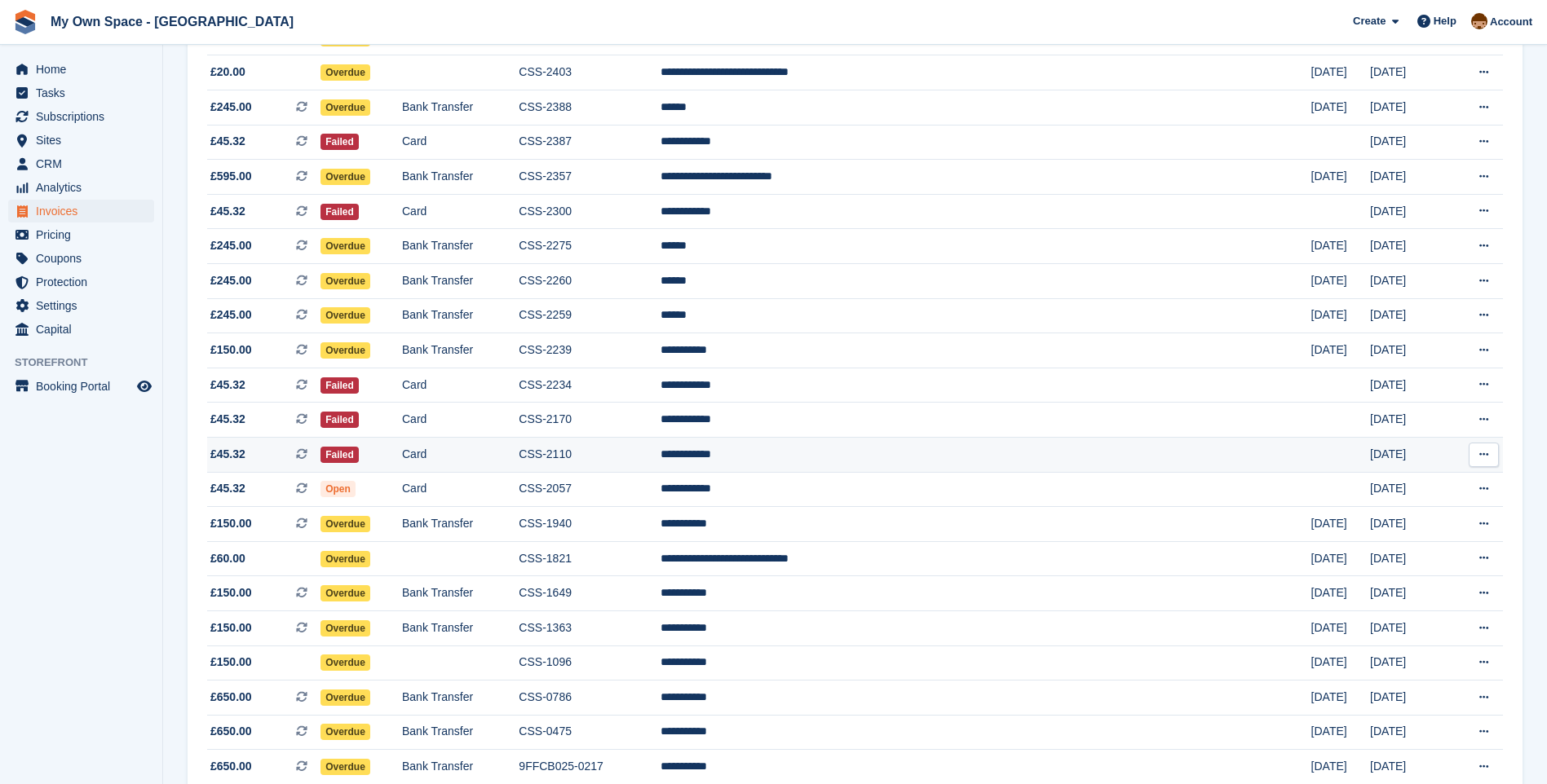
click at [518, 451] on td "Card" at bounding box center [459, 455] width 117 height 35
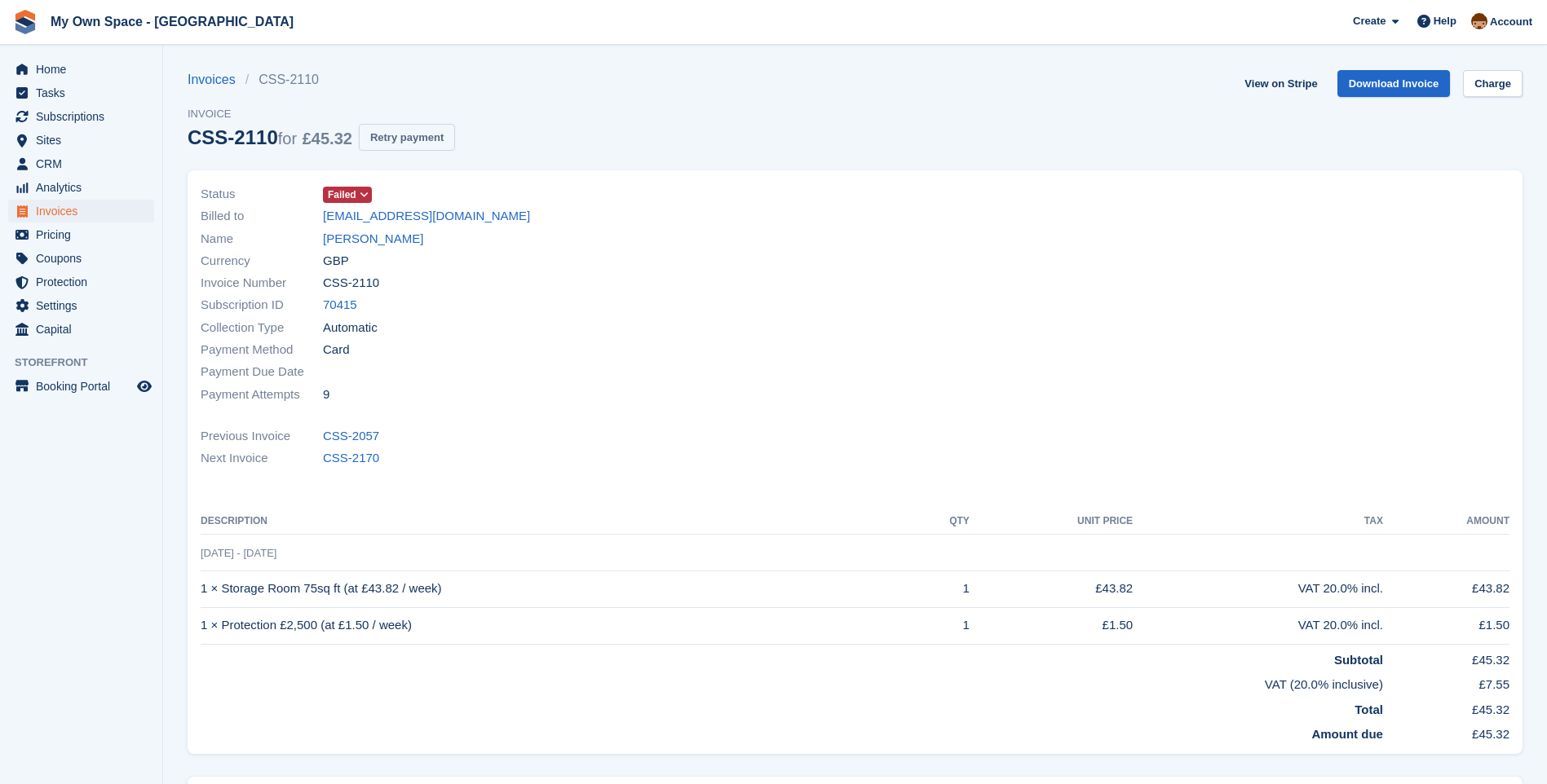
click at [408, 134] on button "Retry payment" at bounding box center [406, 138] width 96 height 27
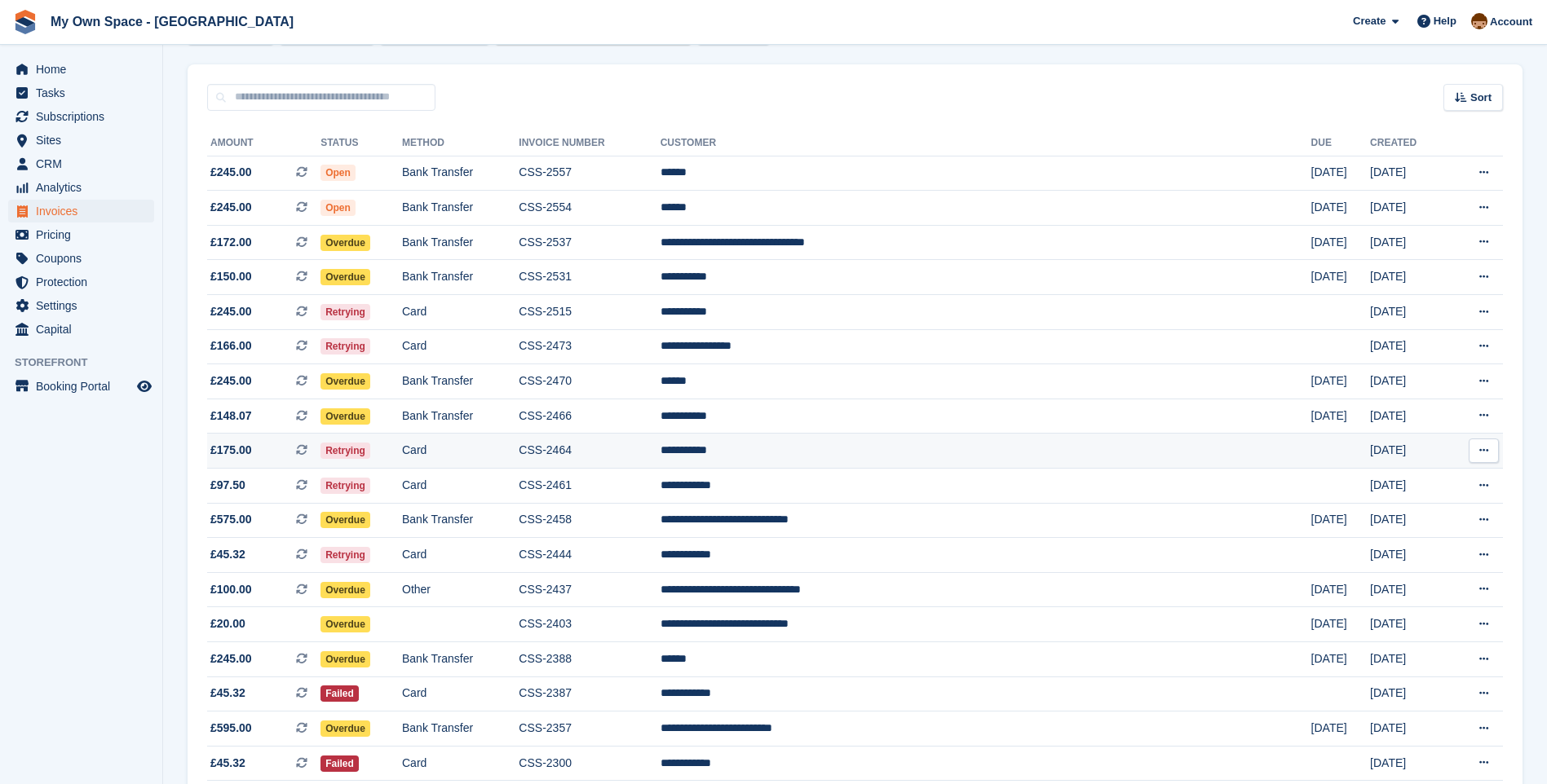
scroll to position [98, 0]
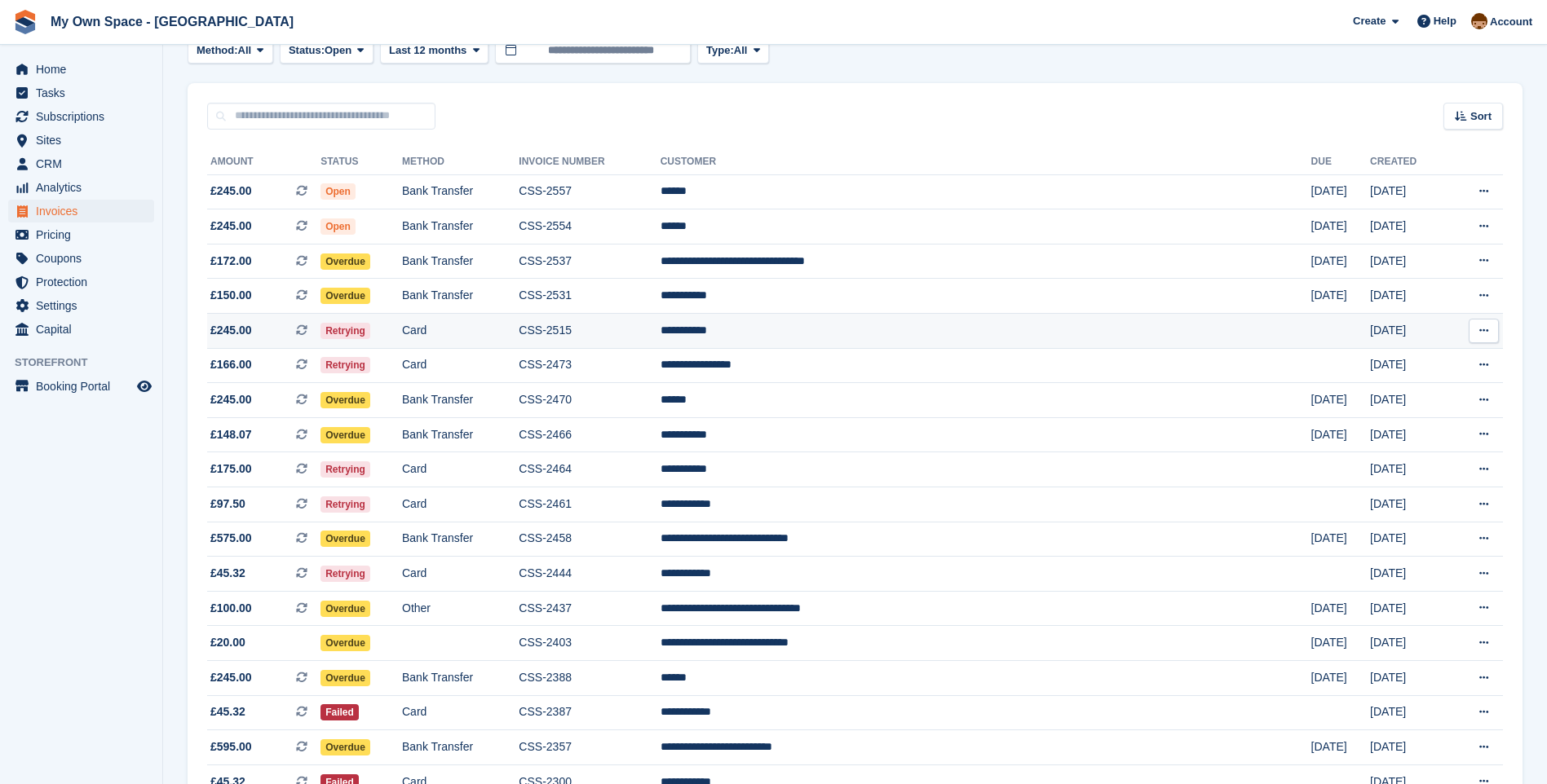
click at [642, 323] on td "CSS-2515" at bounding box center [589, 331] width 141 height 35
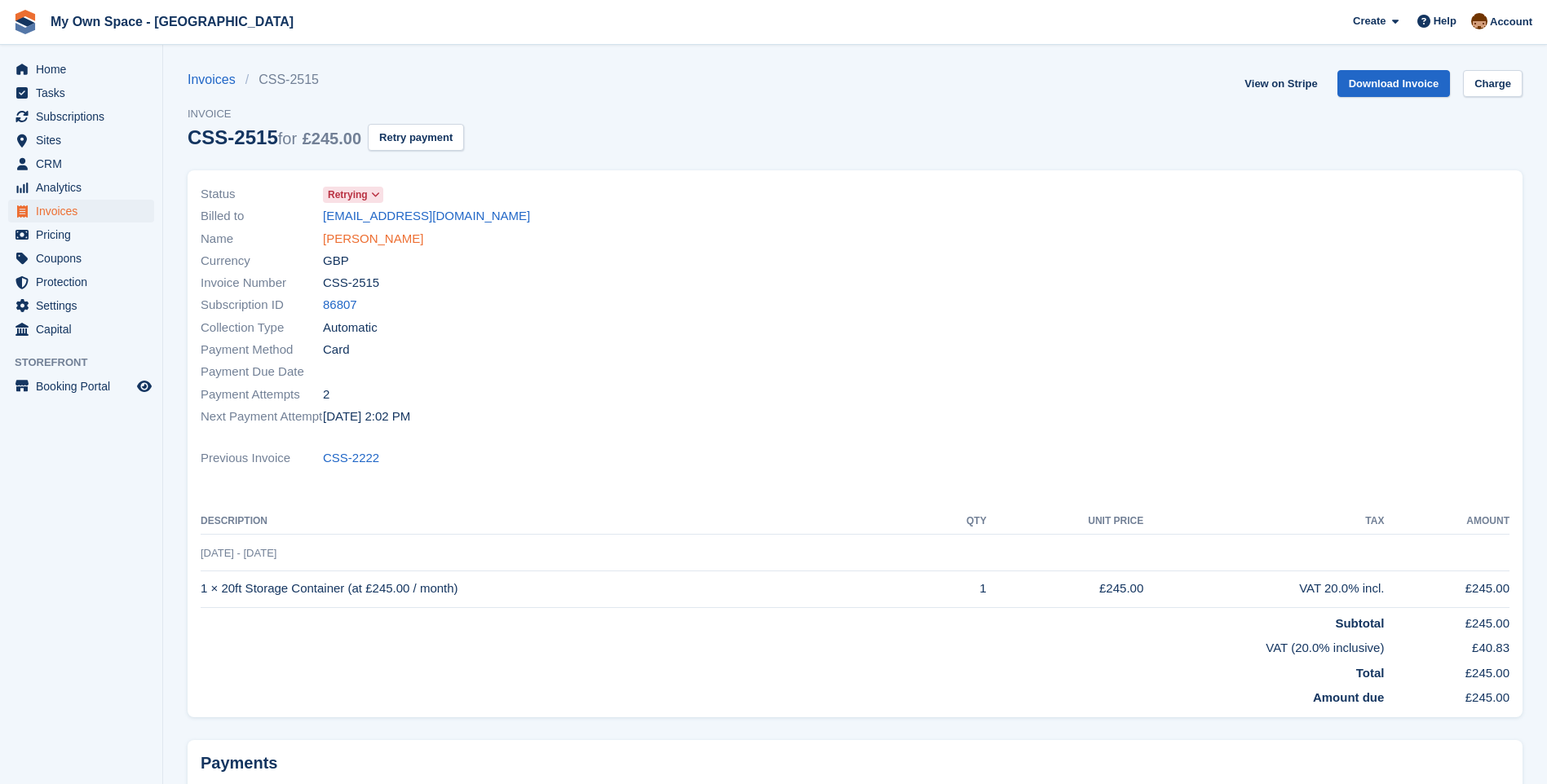
click at [353, 242] on link "[PERSON_NAME]" at bounding box center [373, 239] width 100 height 18
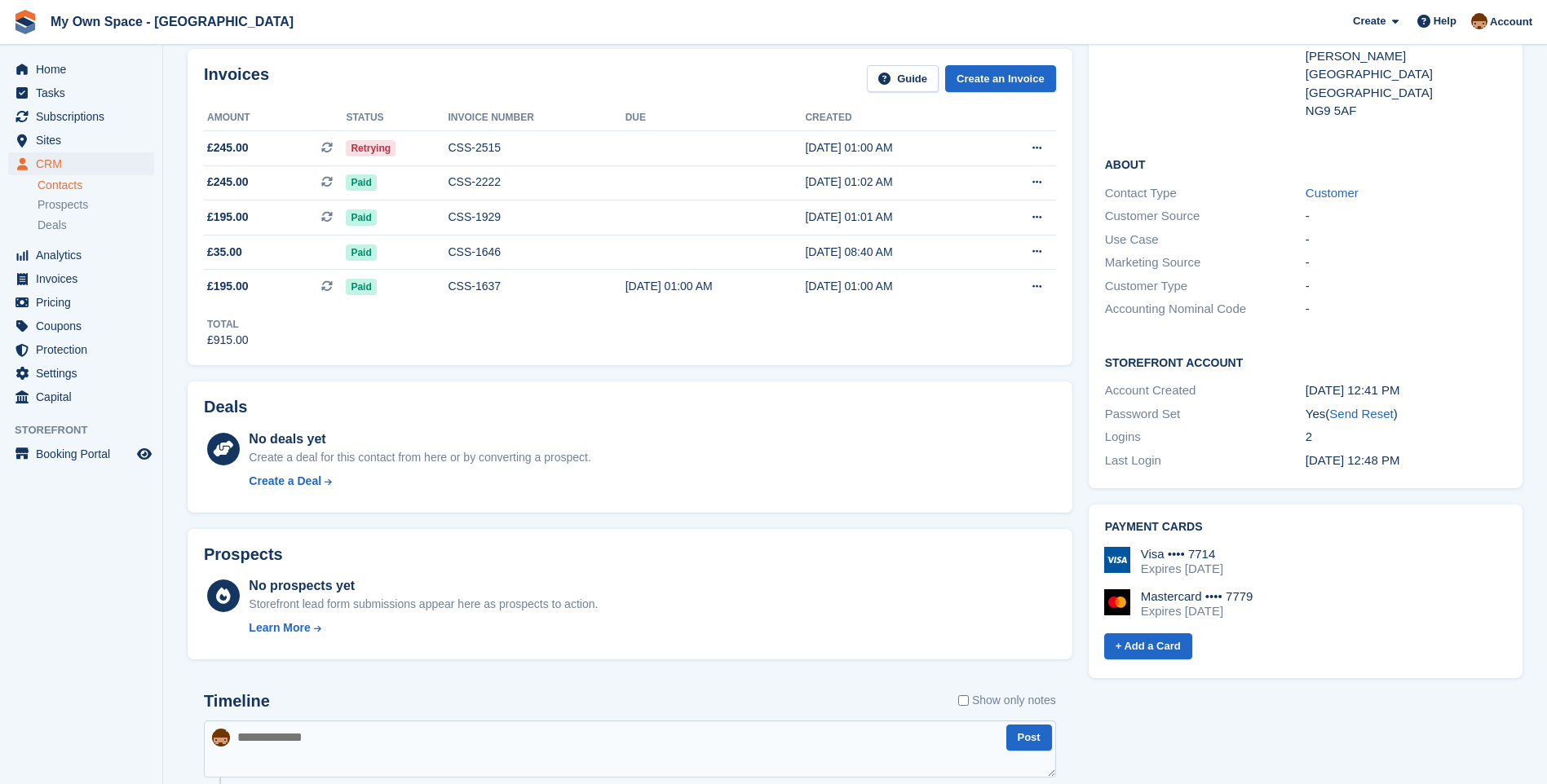
scroll to position [245, 0]
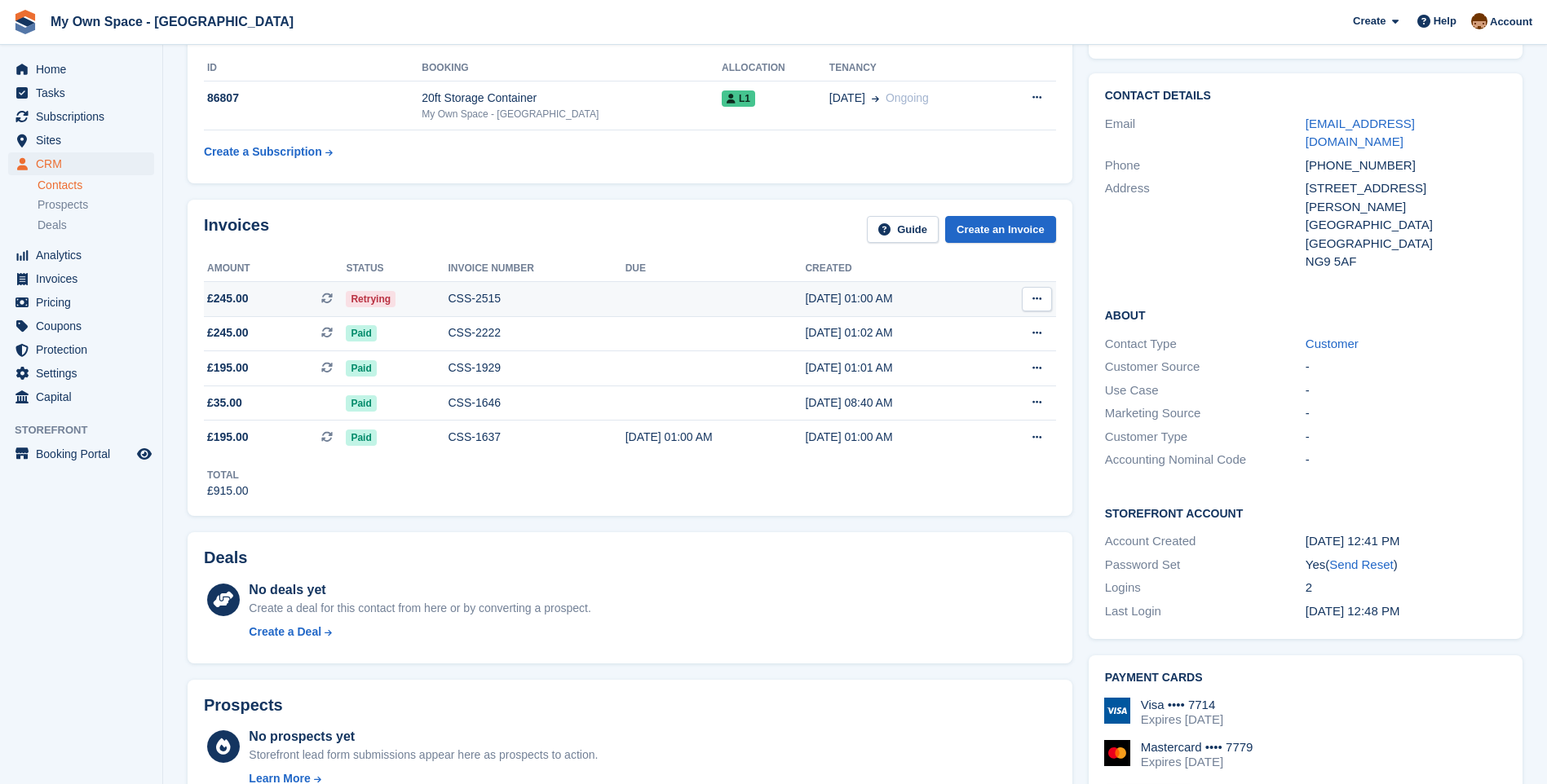
click at [471, 296] on div "CSS-2515" at bounding box center [538, 299] width 177 height 17
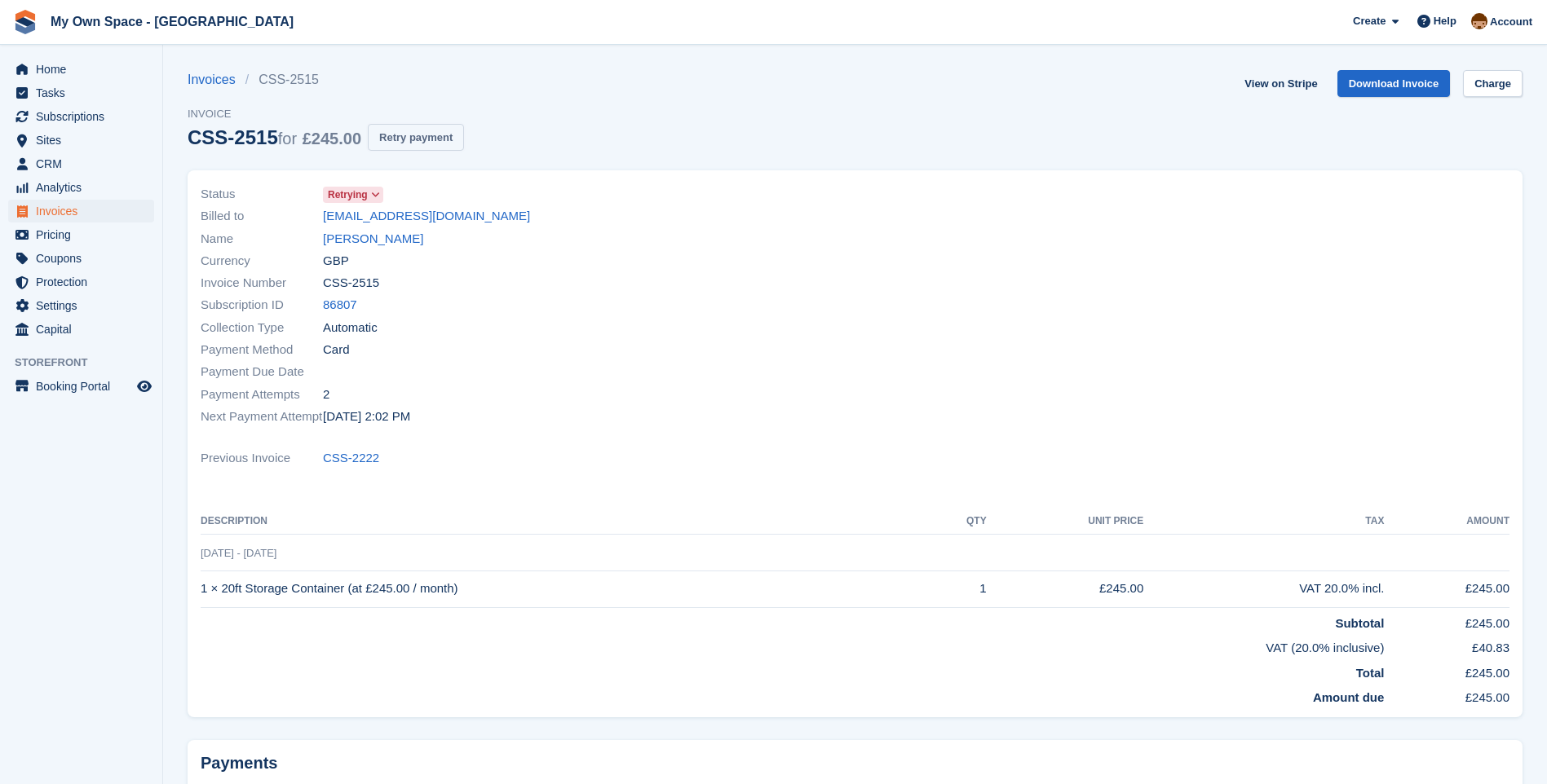
click at [414, 138] on button "Retry payment" at bounding box center [416, 138] width 96 height 27
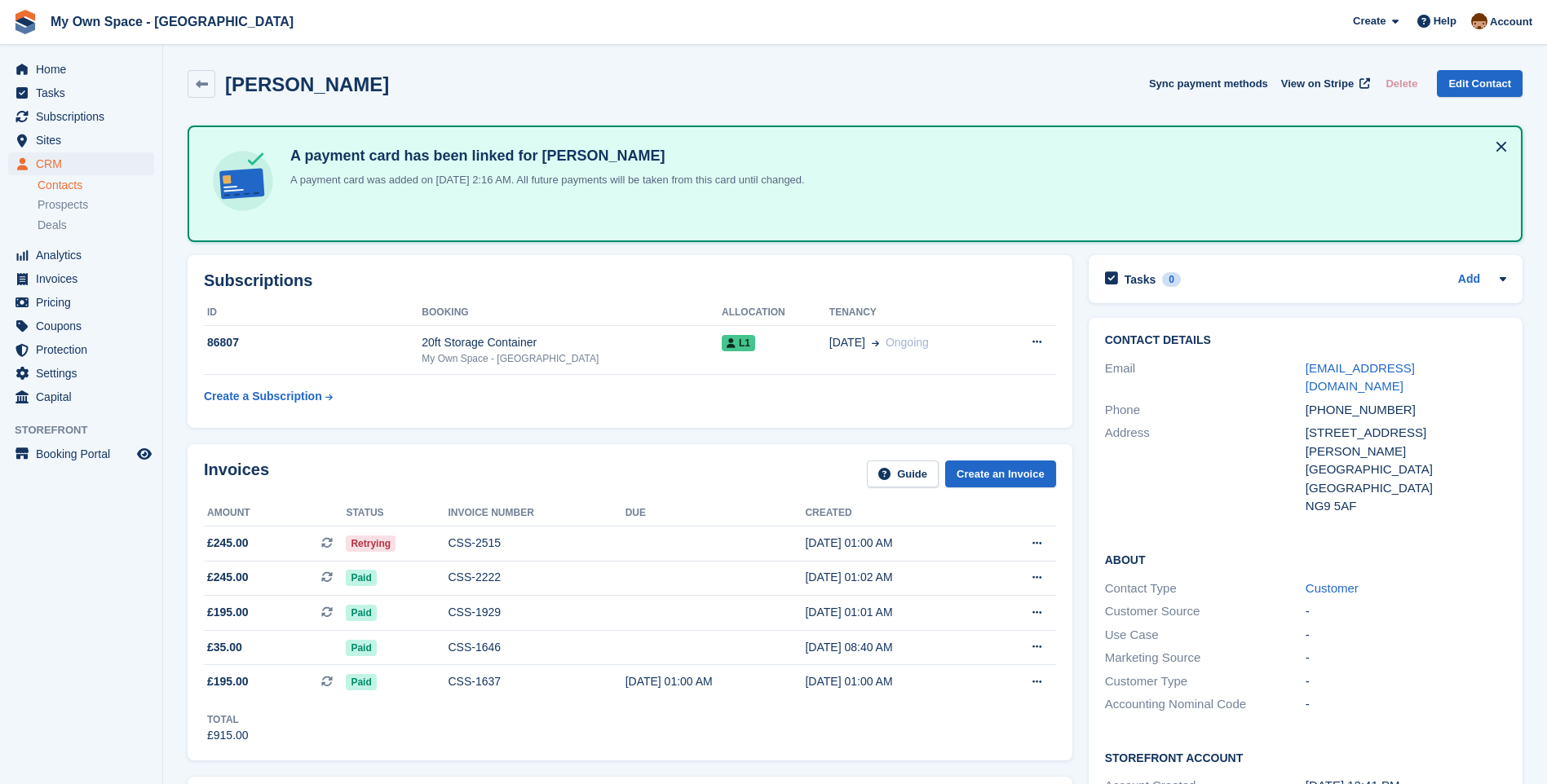
scroll to position [245, 0]
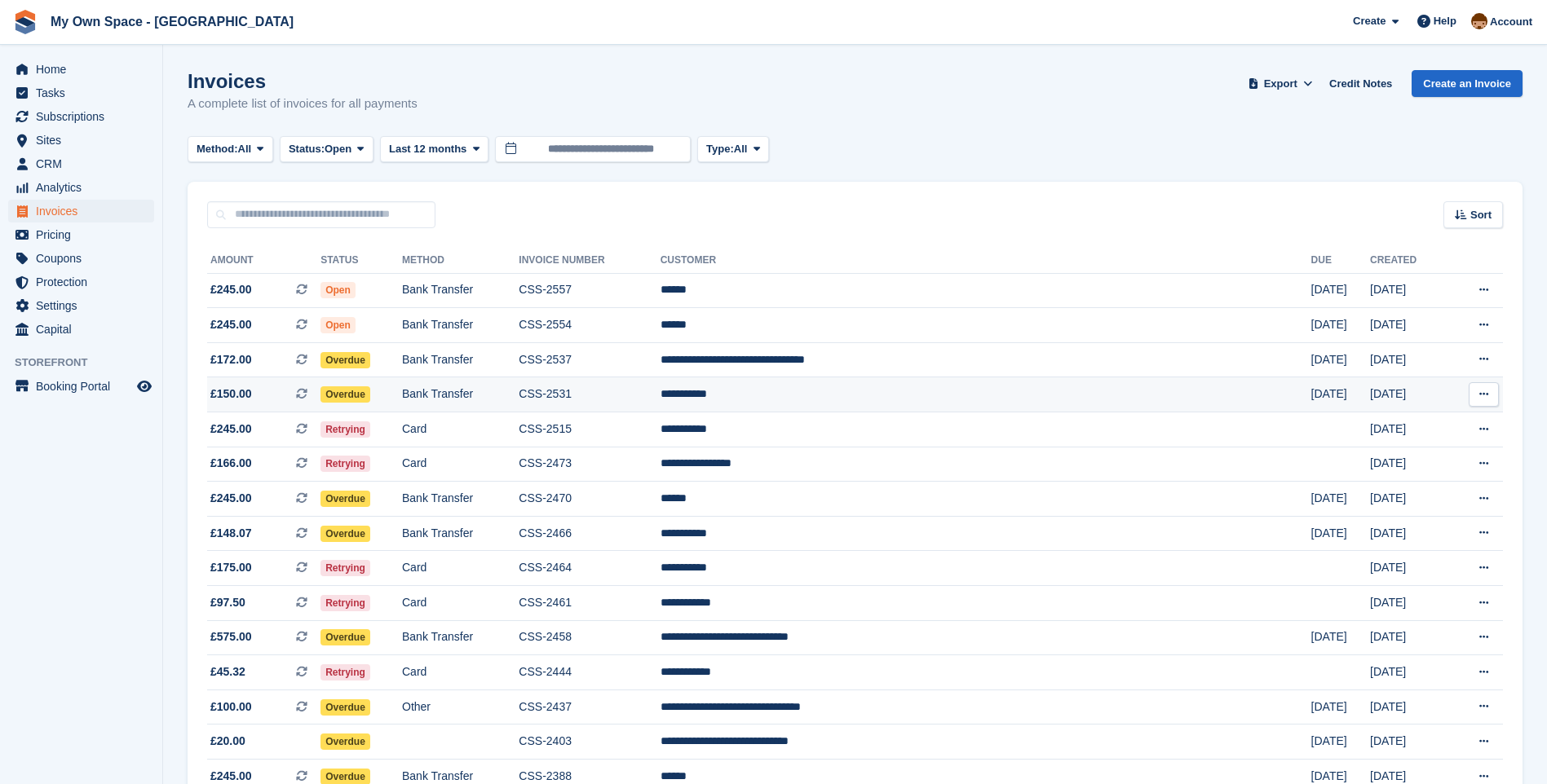
scroll to position [98, 0]
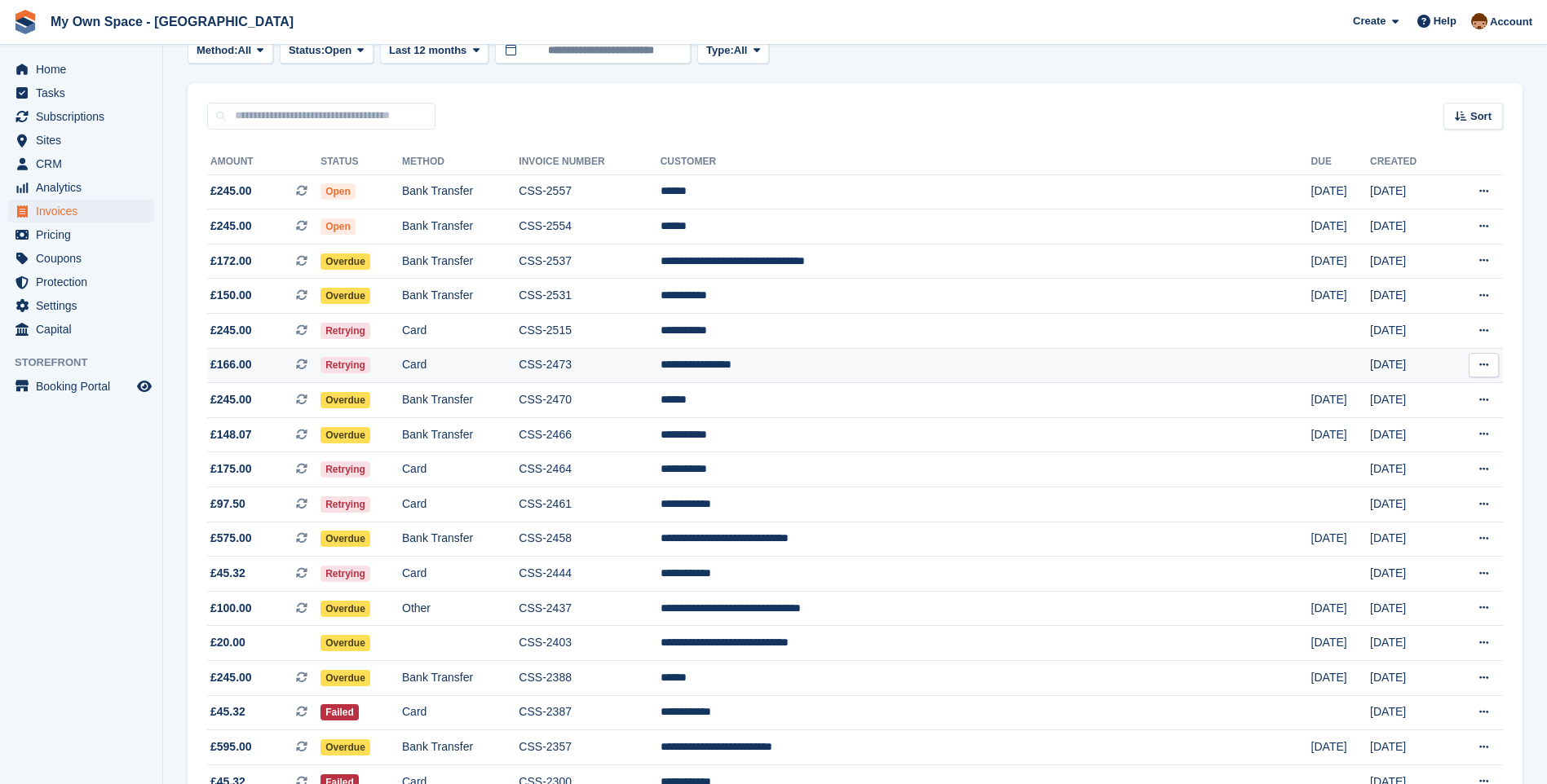
click at [471, 364] on td "Card" at bounding box center [459, 365] width 117 height 35
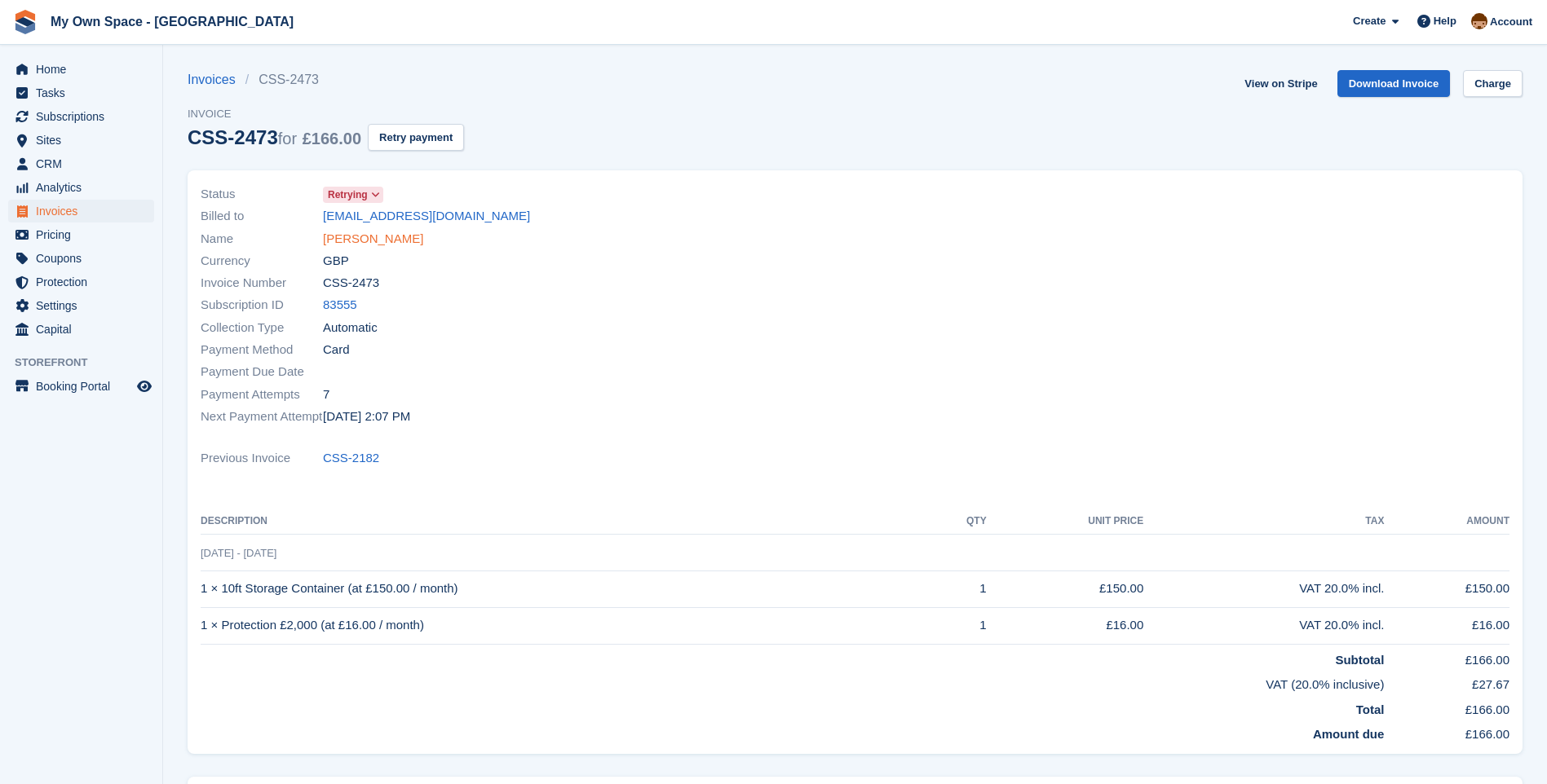
click at [350, 237] on link "[PERSON_NAME]" at bounding box center [373, 239] width 100 height 18
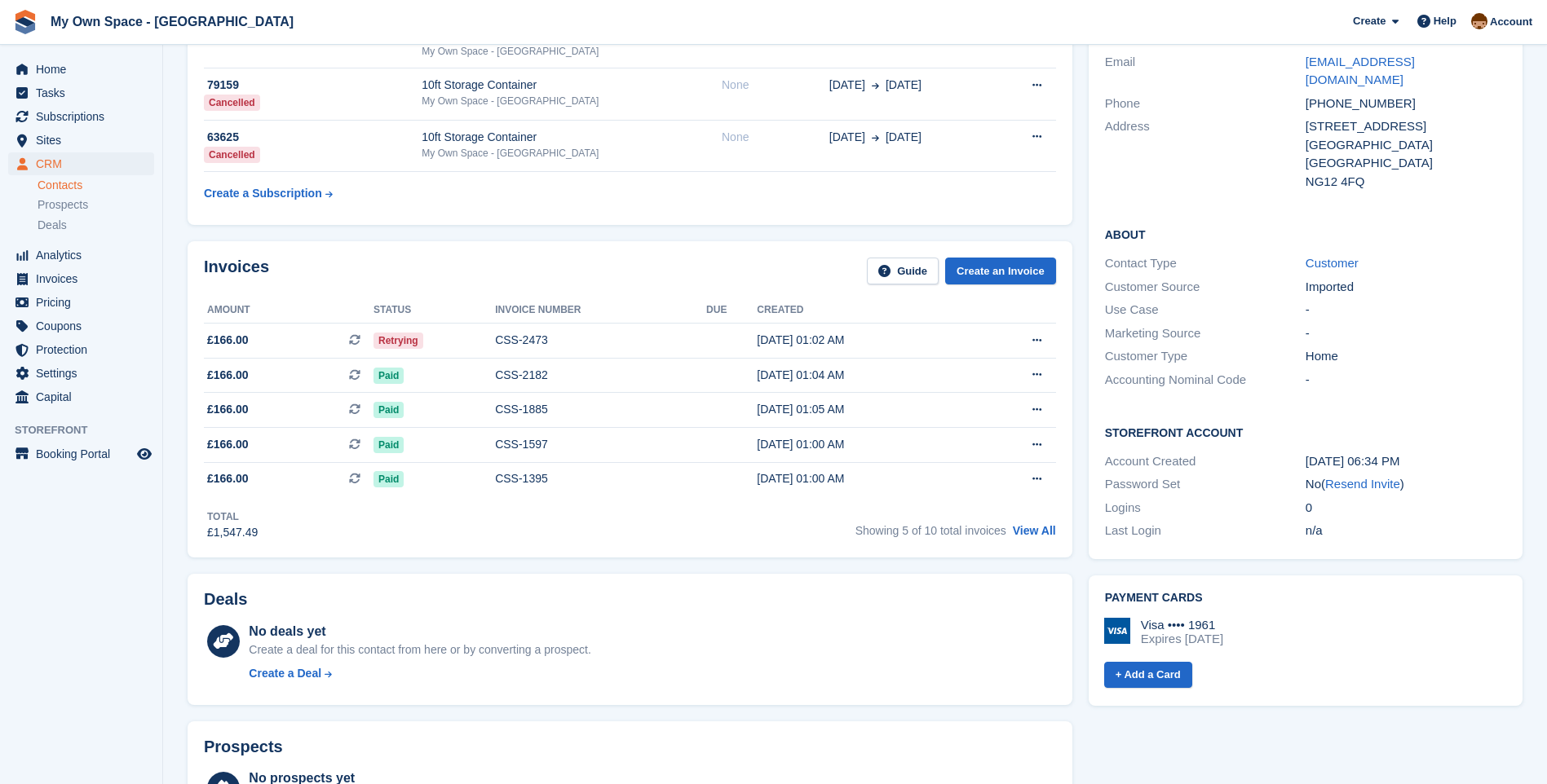
scroll to position [163, 0]
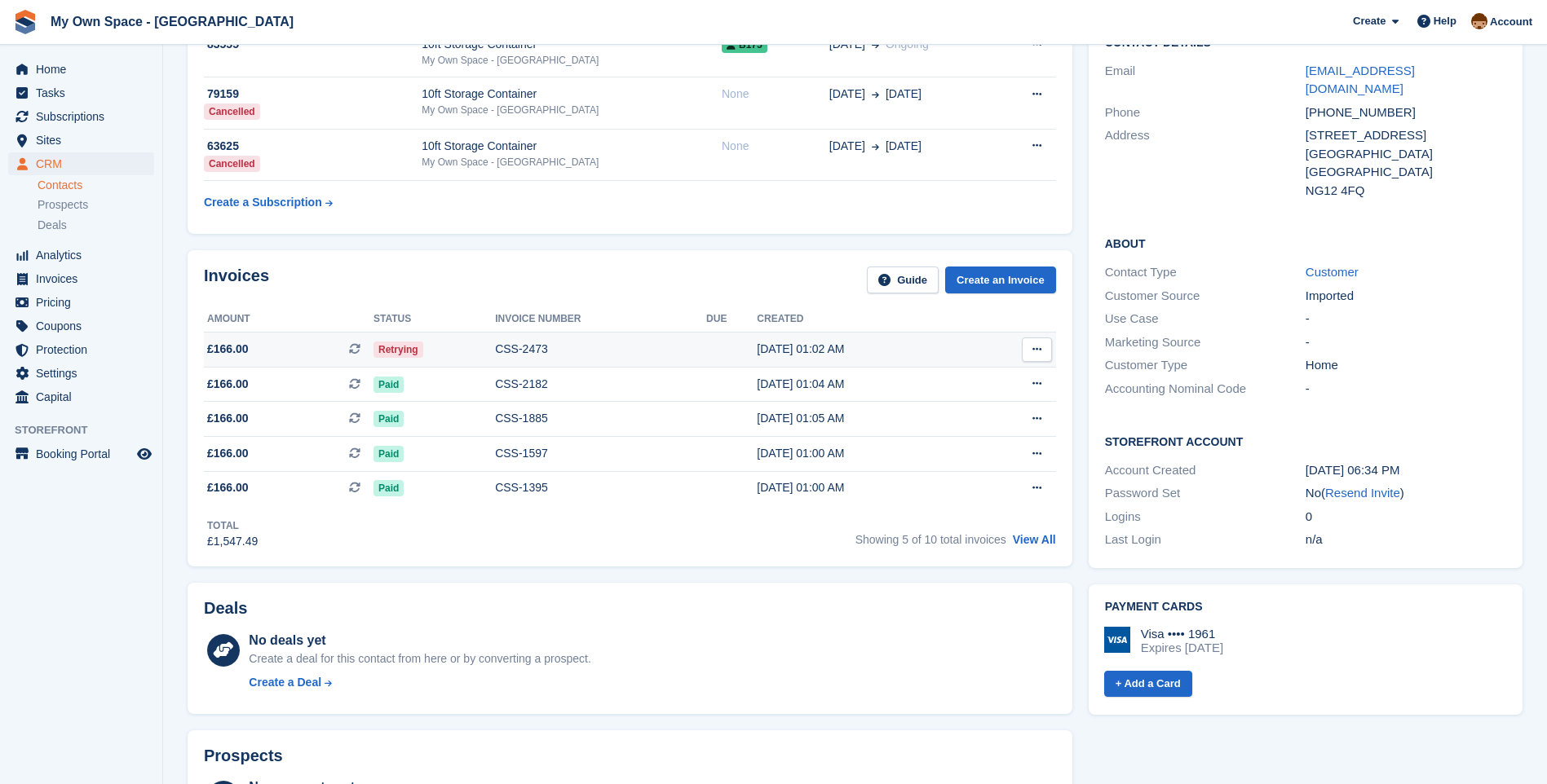
click at [507, 356] on div "CSS-2473" at bounding box center [600, 350] width 211 height 17
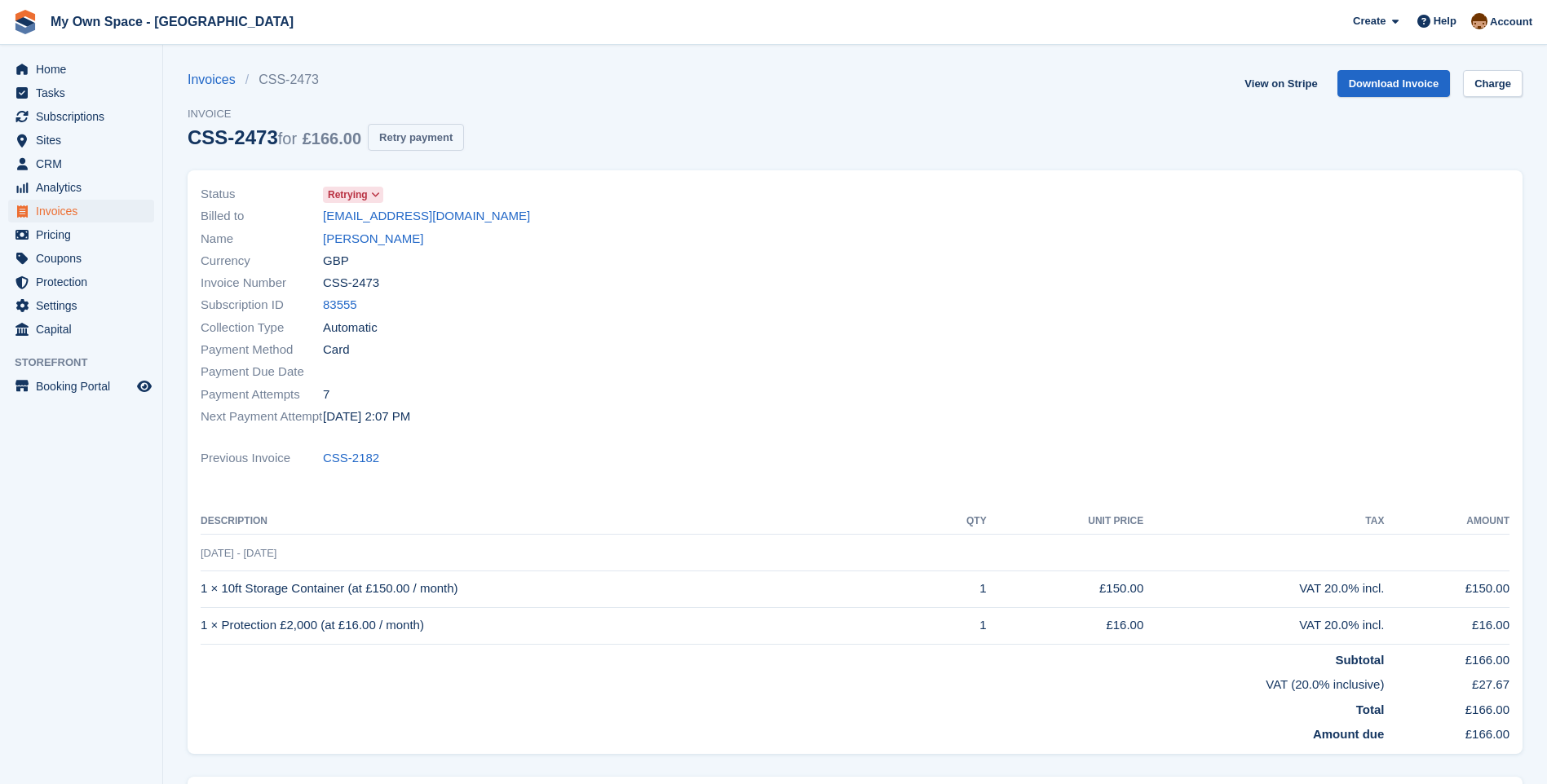
click at [405, 146] on button "Retry payment" at bounding box center [416, 138] width 96 height 27
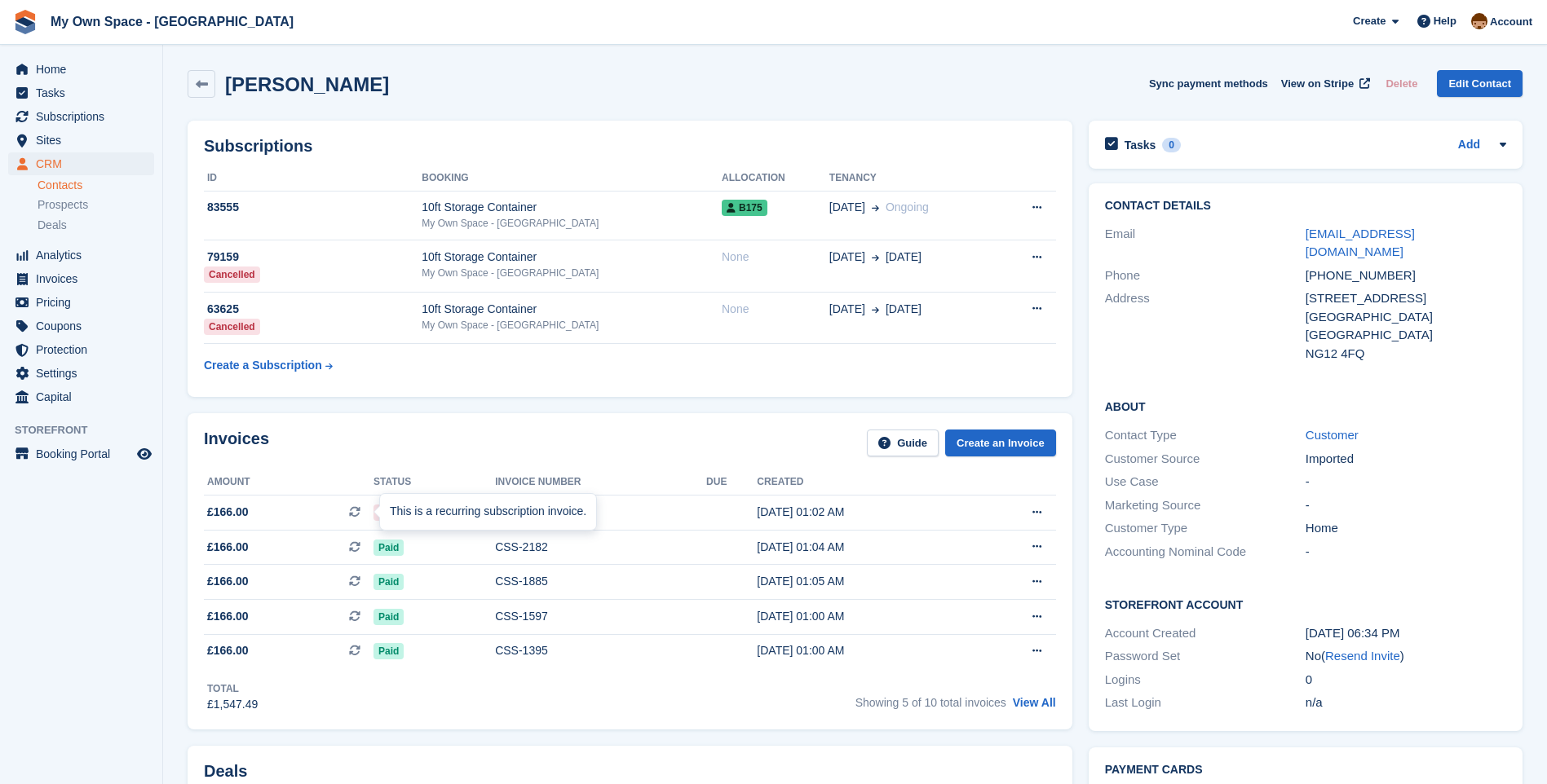
scroll to position [163, 0]
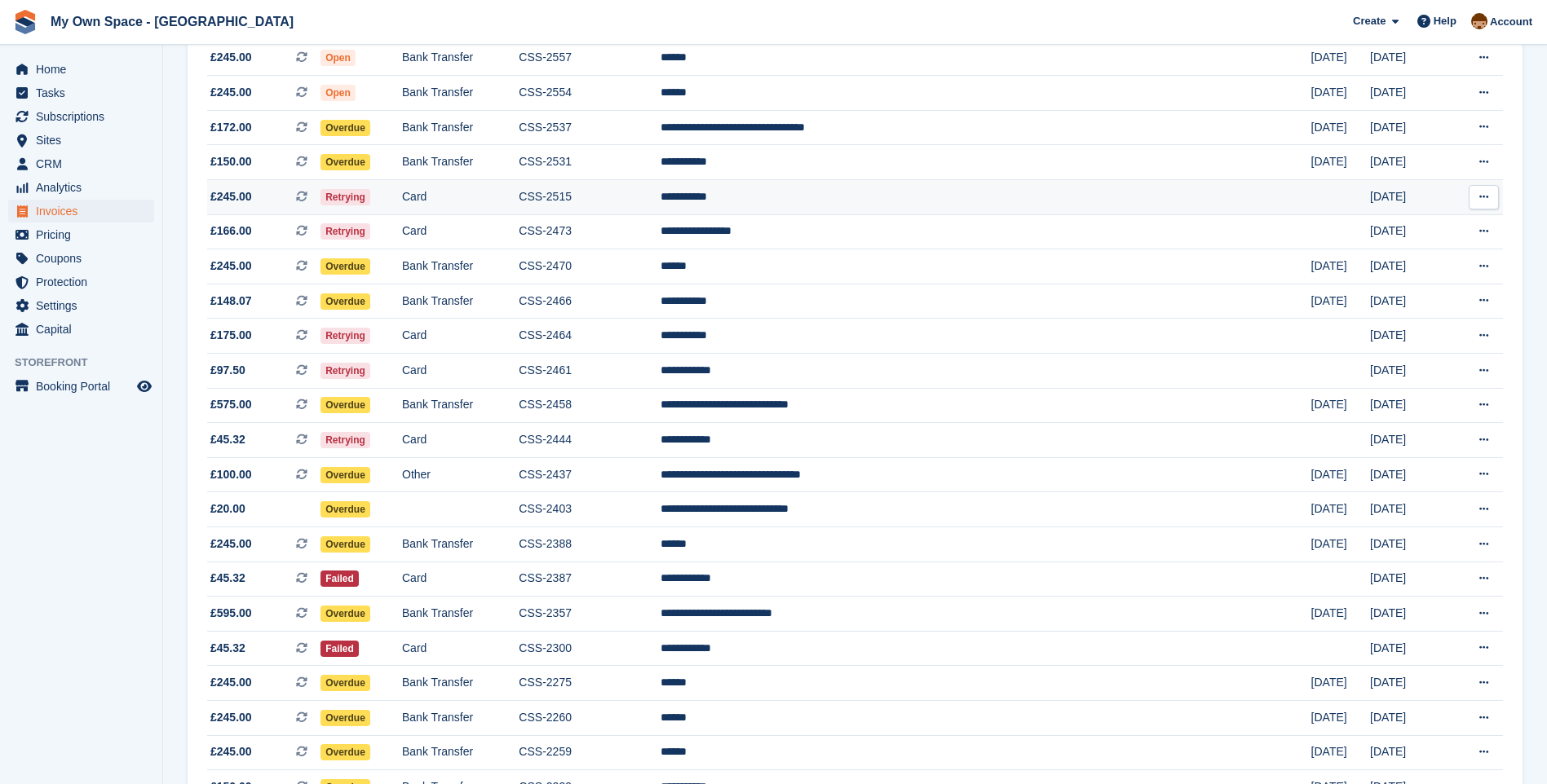
scroll to position [262, 0]
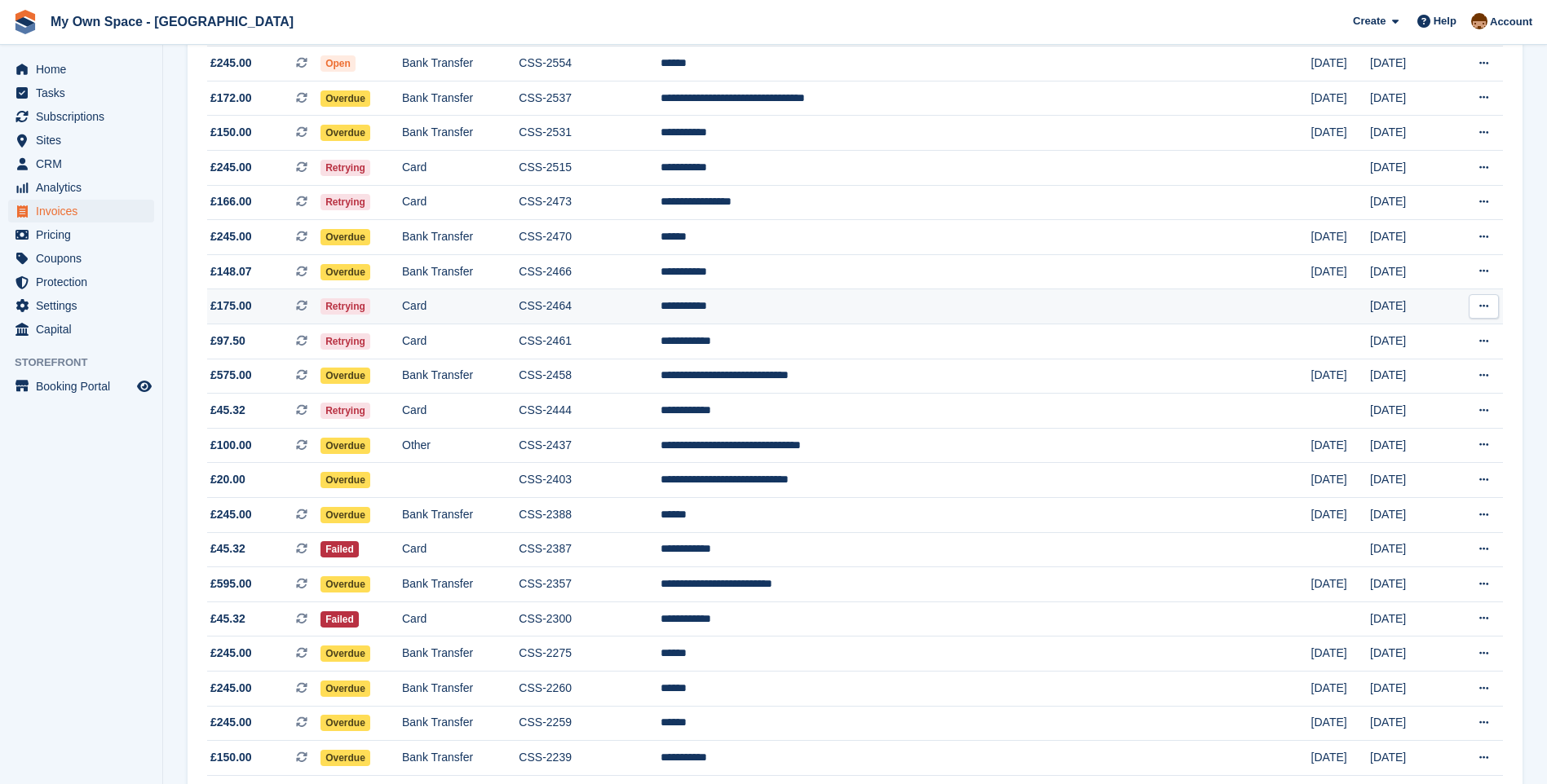
click at [629, 308] on td "CSS-2464" at bounding box center [589, 306] width 141 height 35
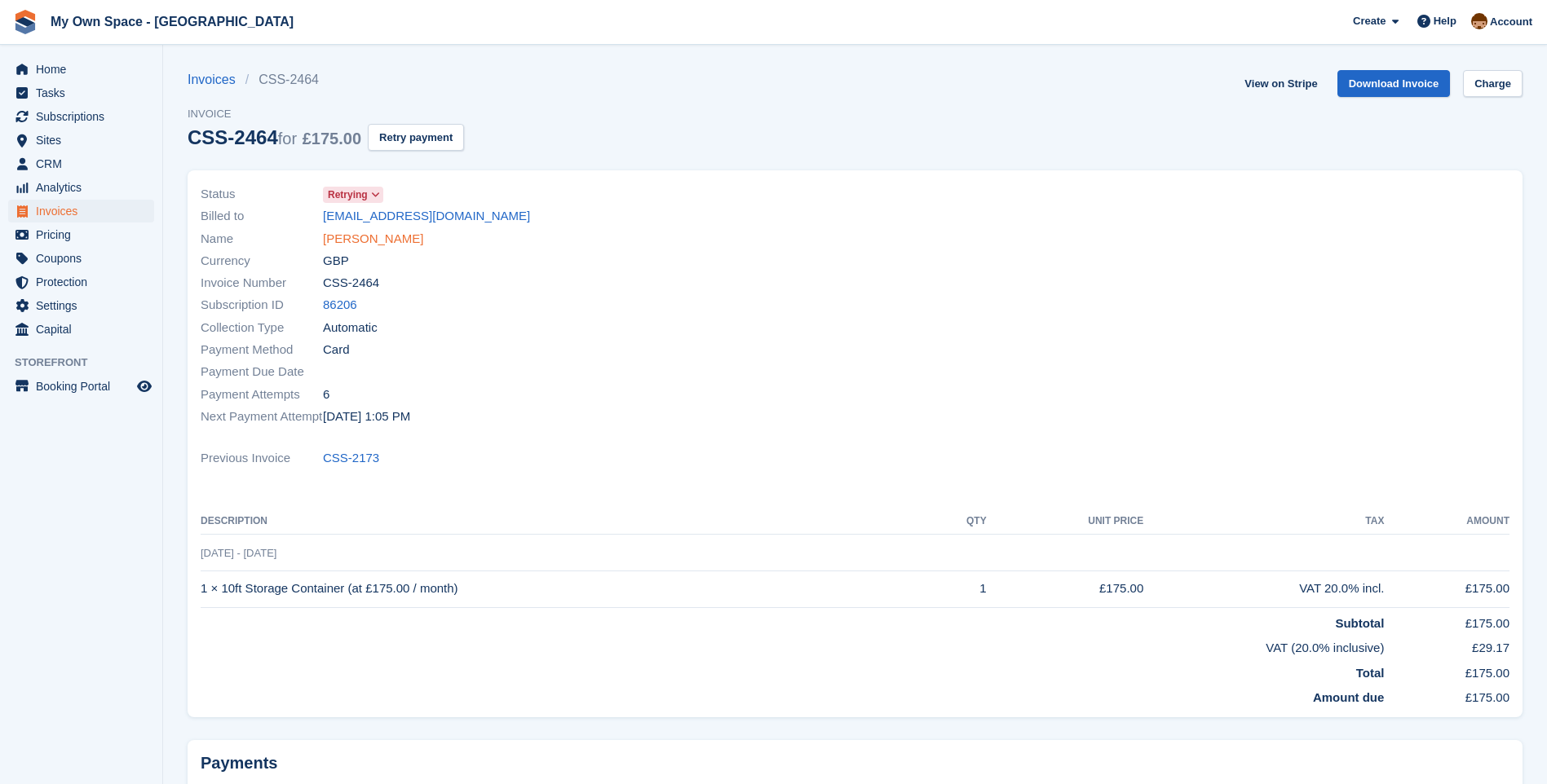
click at [364, 237] on link "[PERSON_NAME]" at bounding box center [373, 239] width 100 height 18
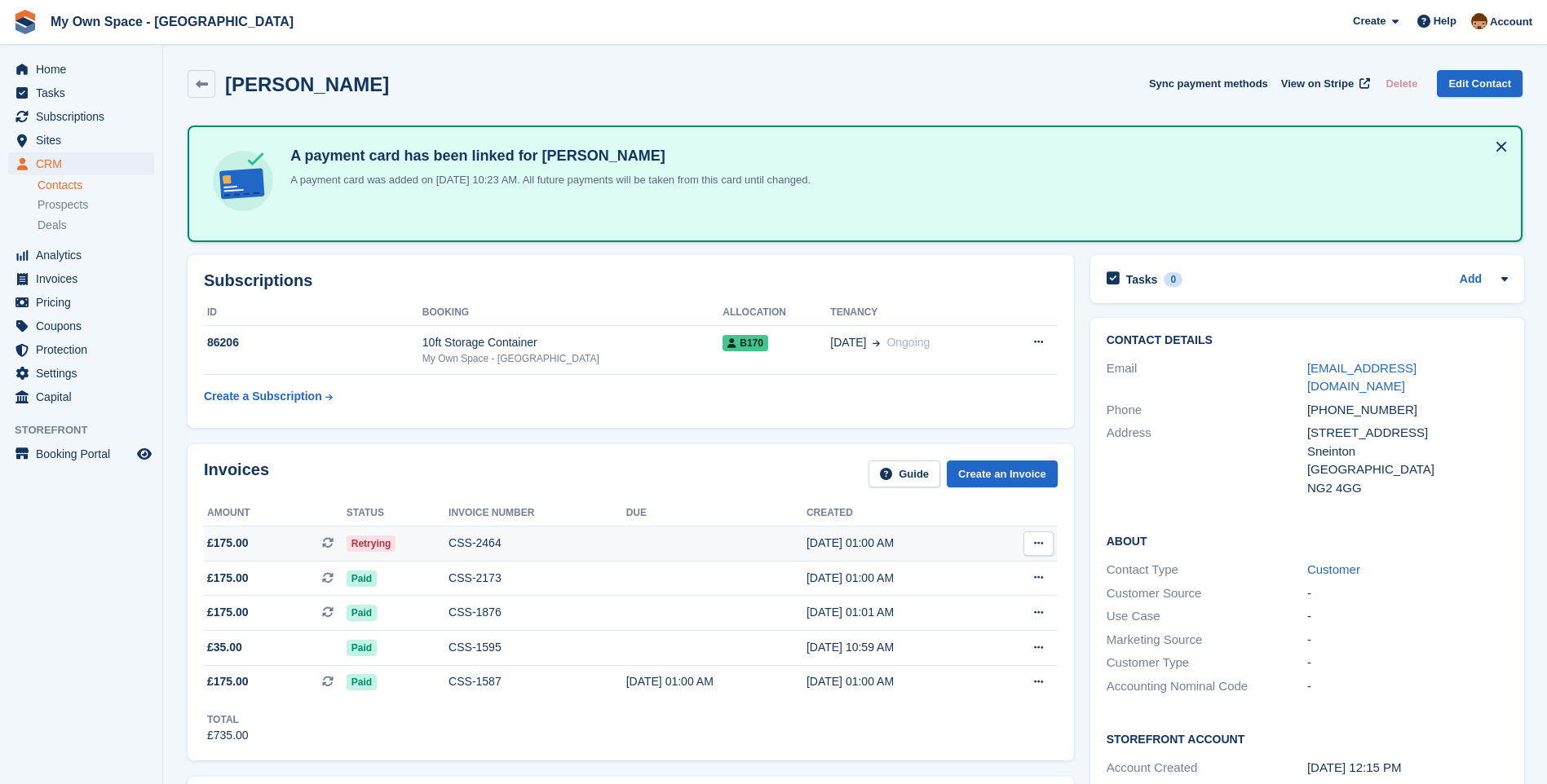
click at [478, 548] on div "CSS-2464" at bounding box center [538, 543] width 178 height 17
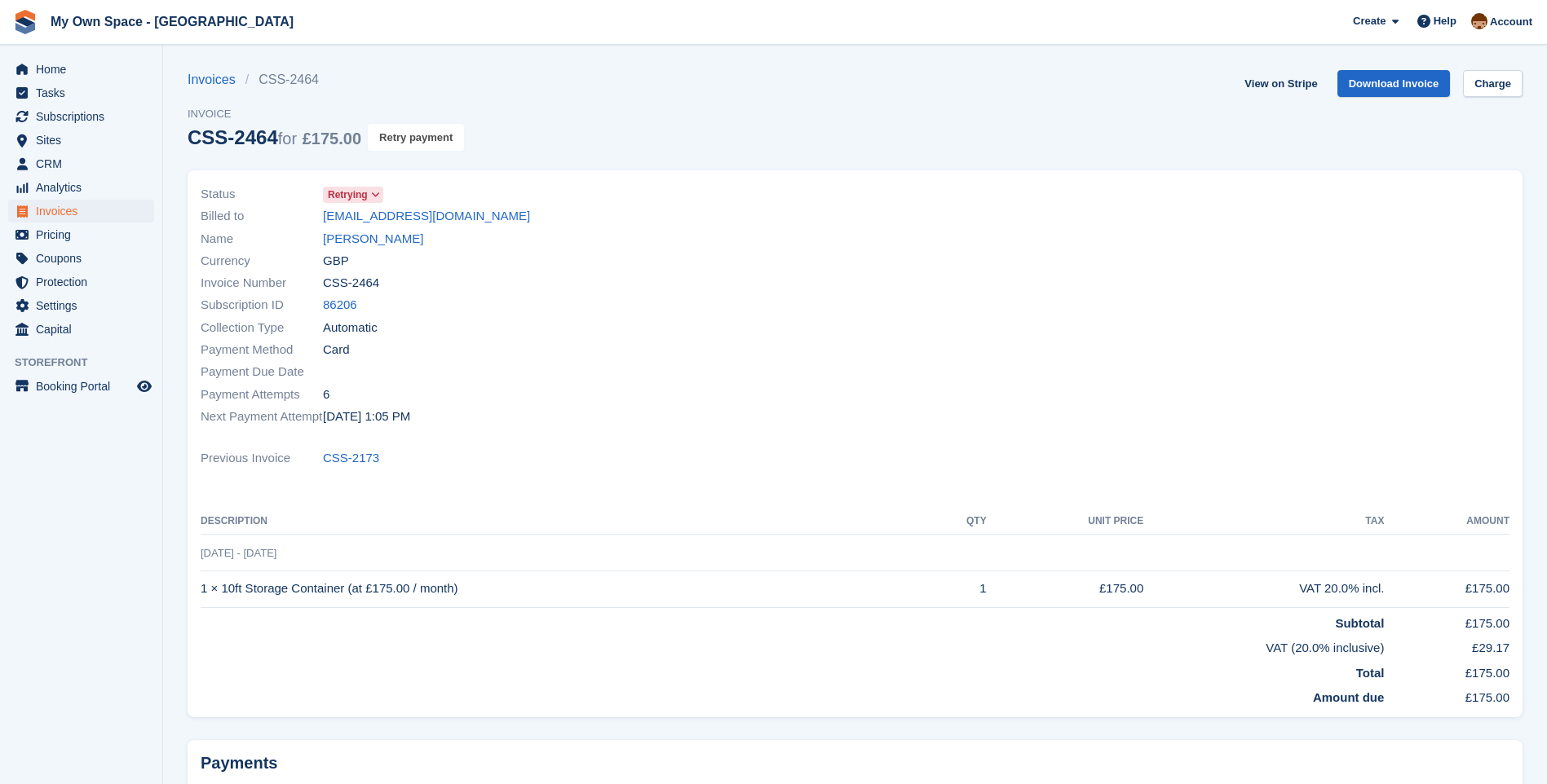
drag, startPoint x: 425, startPoint y: 144, endPoint x: 859, endPoint y: 70, distance: 440.3
click at [426, 144] on button "Retry payment" at bounding box center [416, 138] width 96 height 27
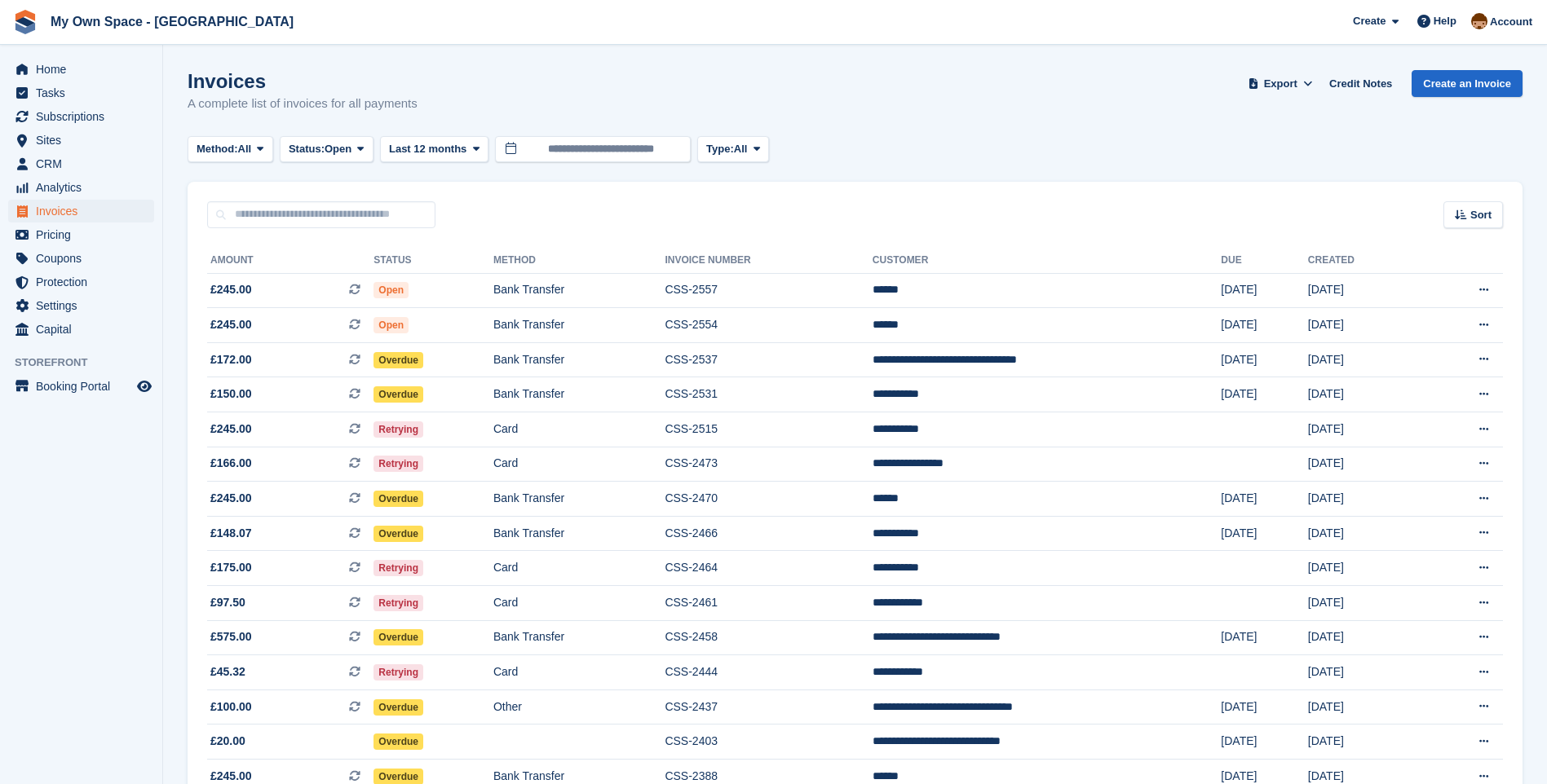
scroll to position [262, 0]
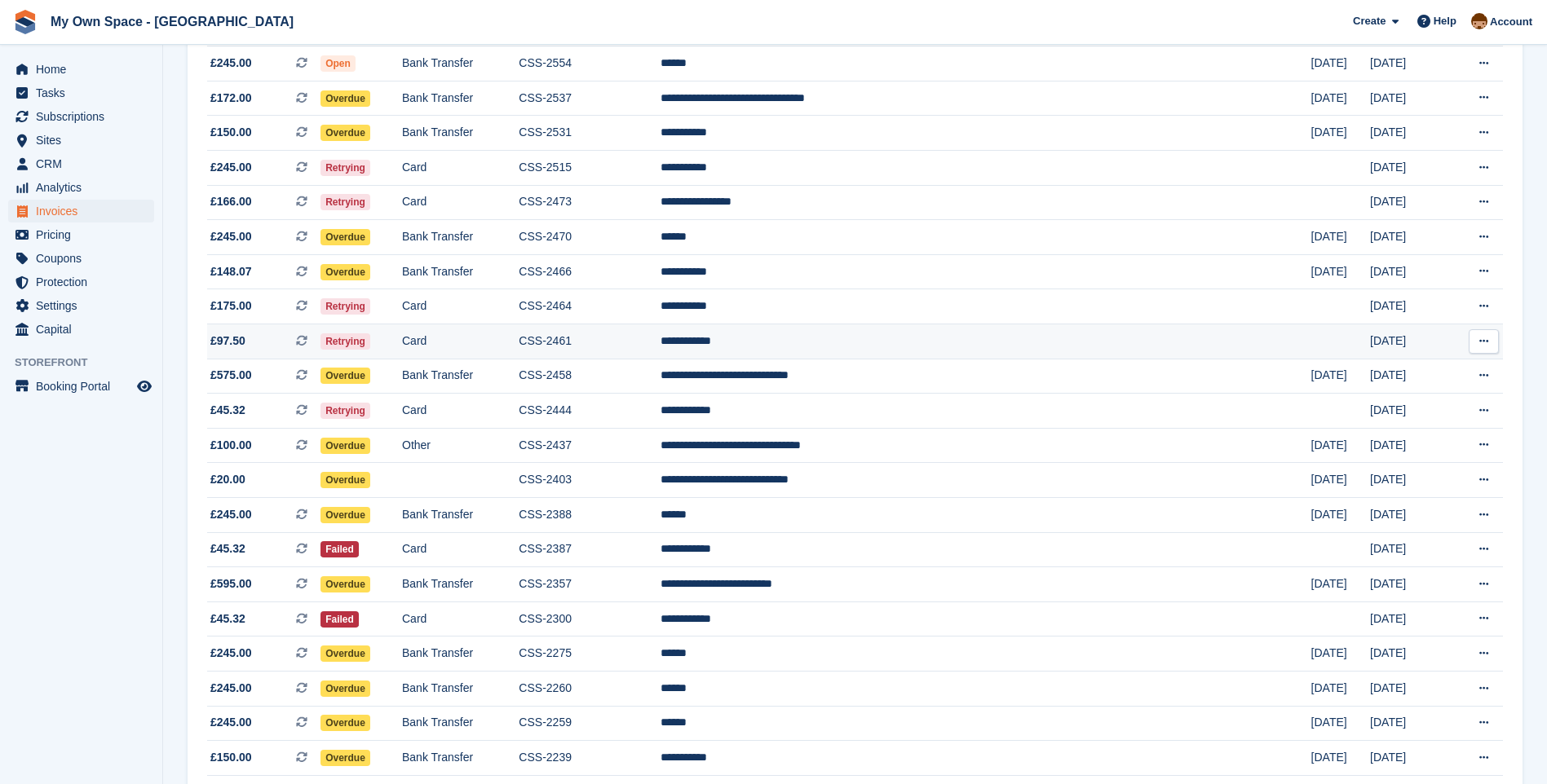
click at [482, 344] on td "Card" at bounding box center [459, 342] width 117 height 35
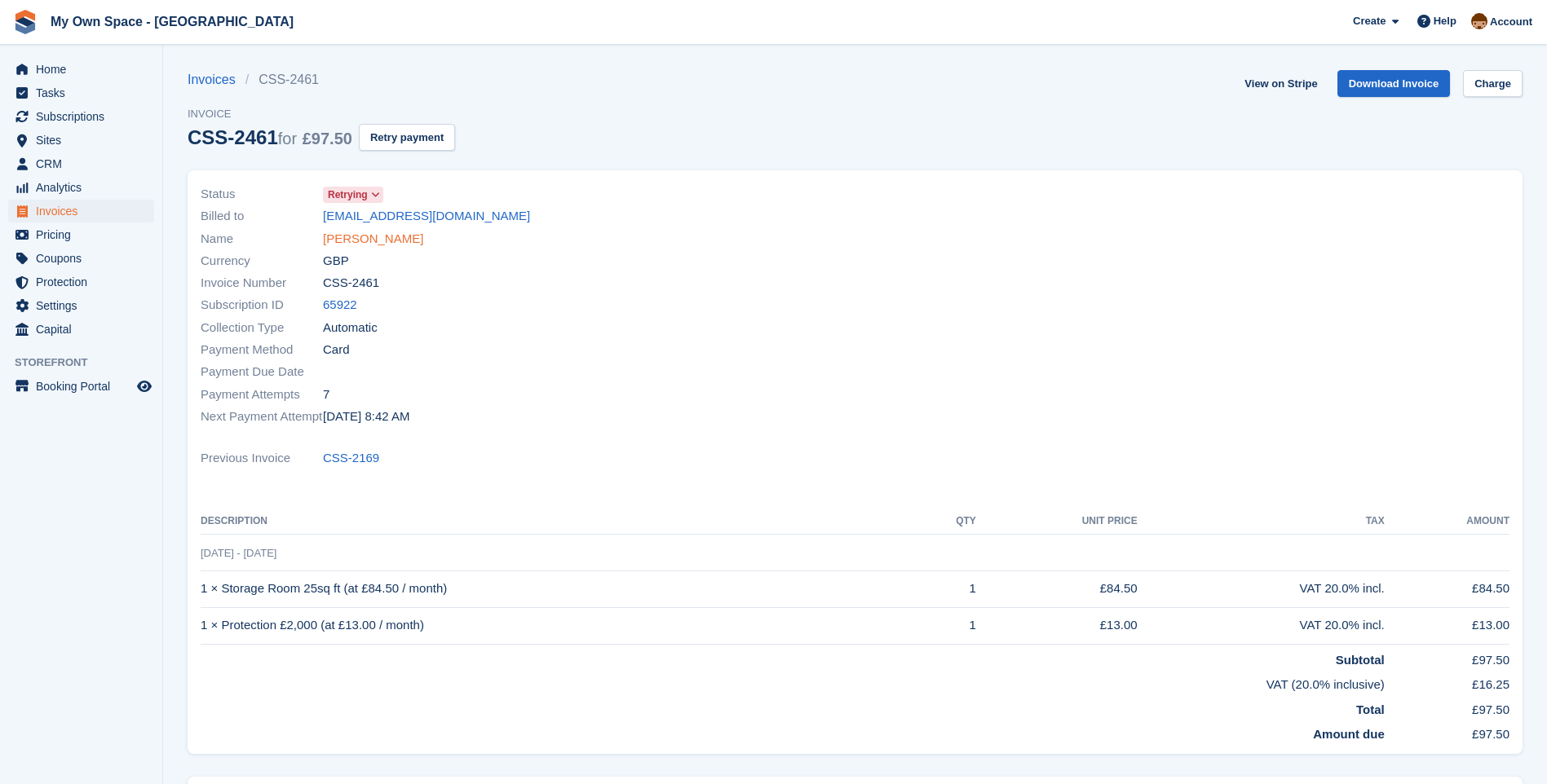
click at [394, 239] on link "[PERSON_NAME]" at bounding box center [373, 239] width 100 height 18
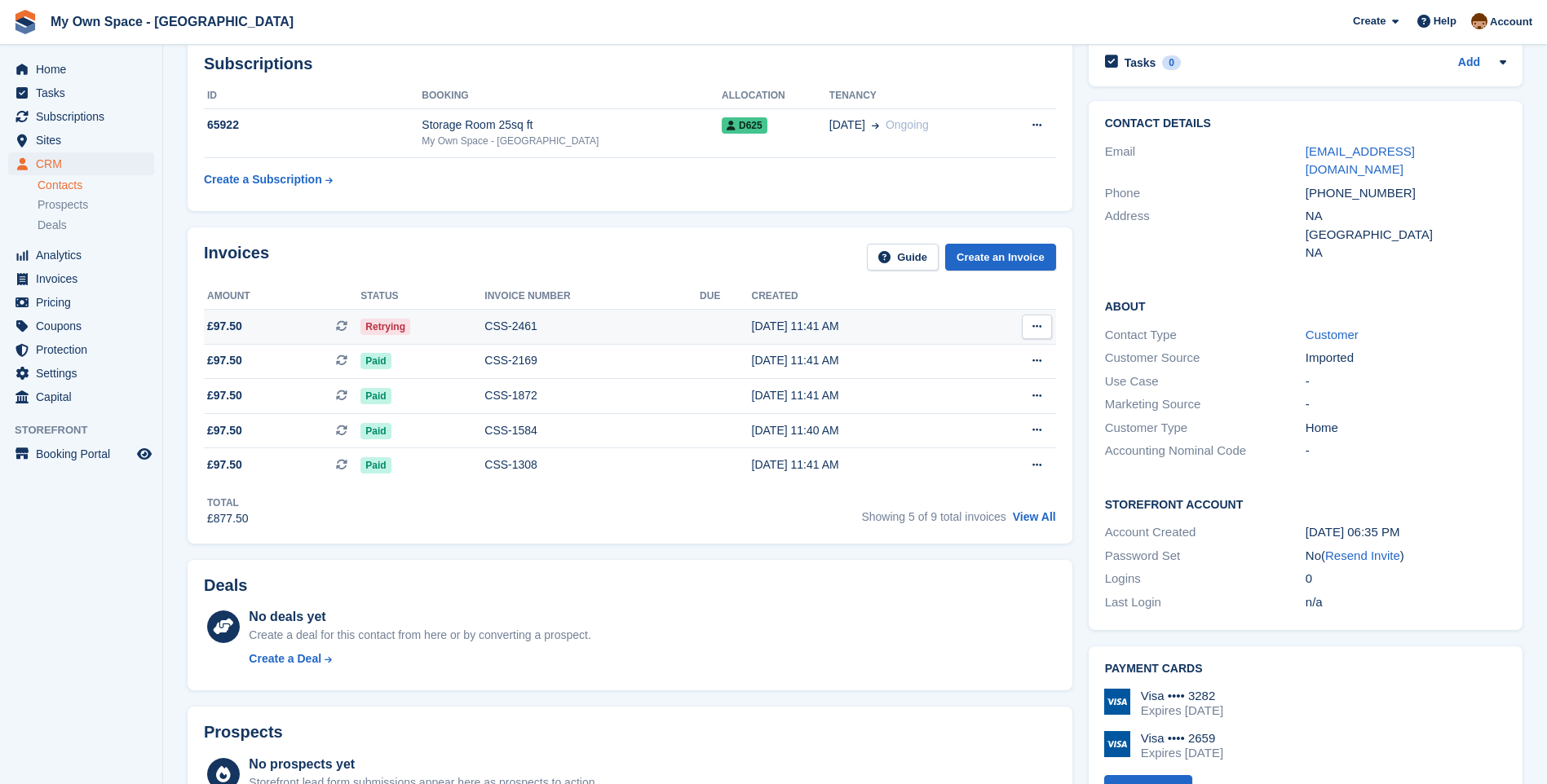
scroll to position [82, 0]
click at [526, 321] on div "CSS-2461" at bounding box center [591, 327] width 215 height 17
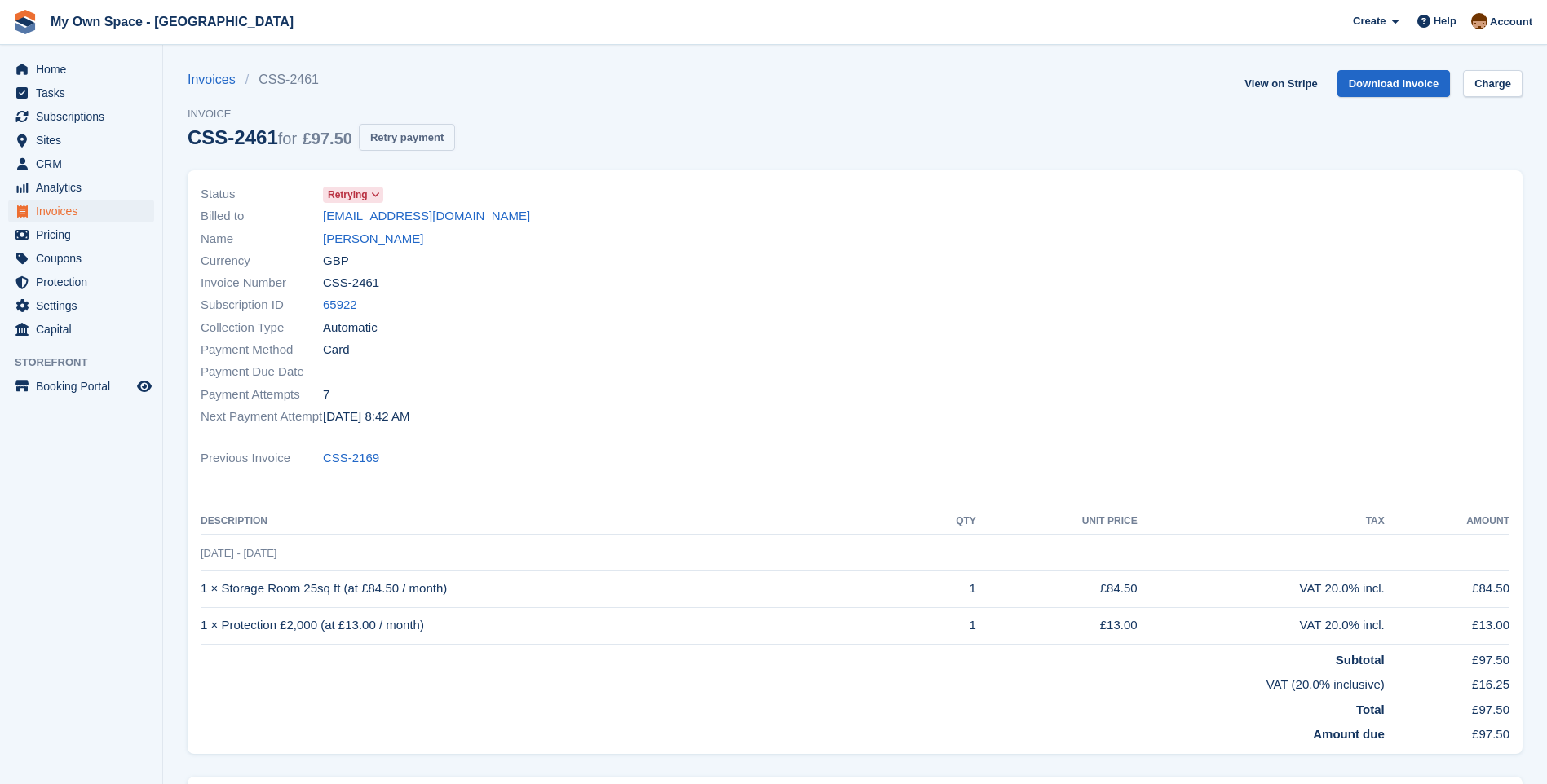
click at [421, 140] on button "Retry payment" at bounding box center [406, 138] width 96 height 27
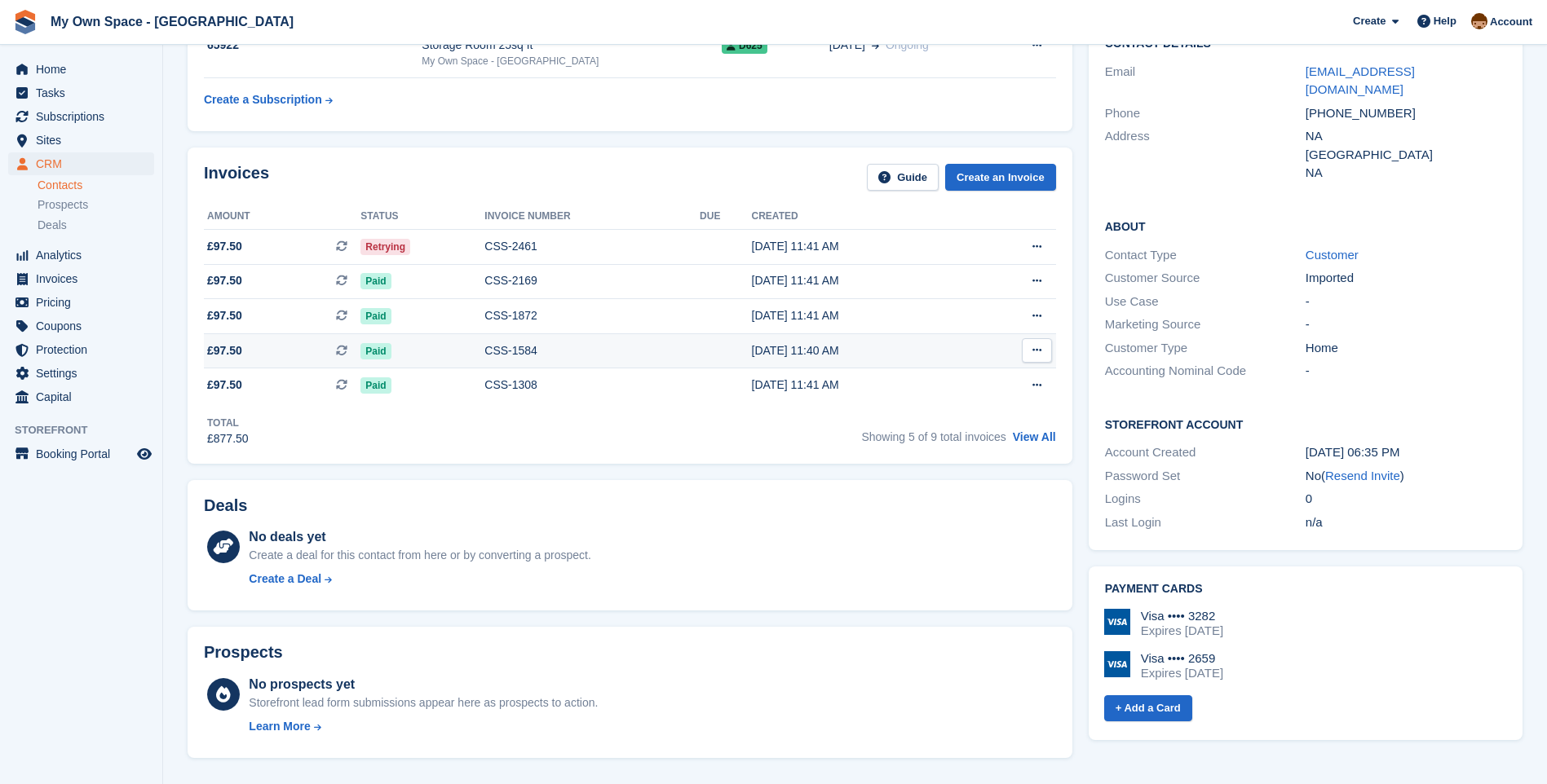
scroll to position [163, 0]
